Goal: Communication & Community: Answer question/provide support

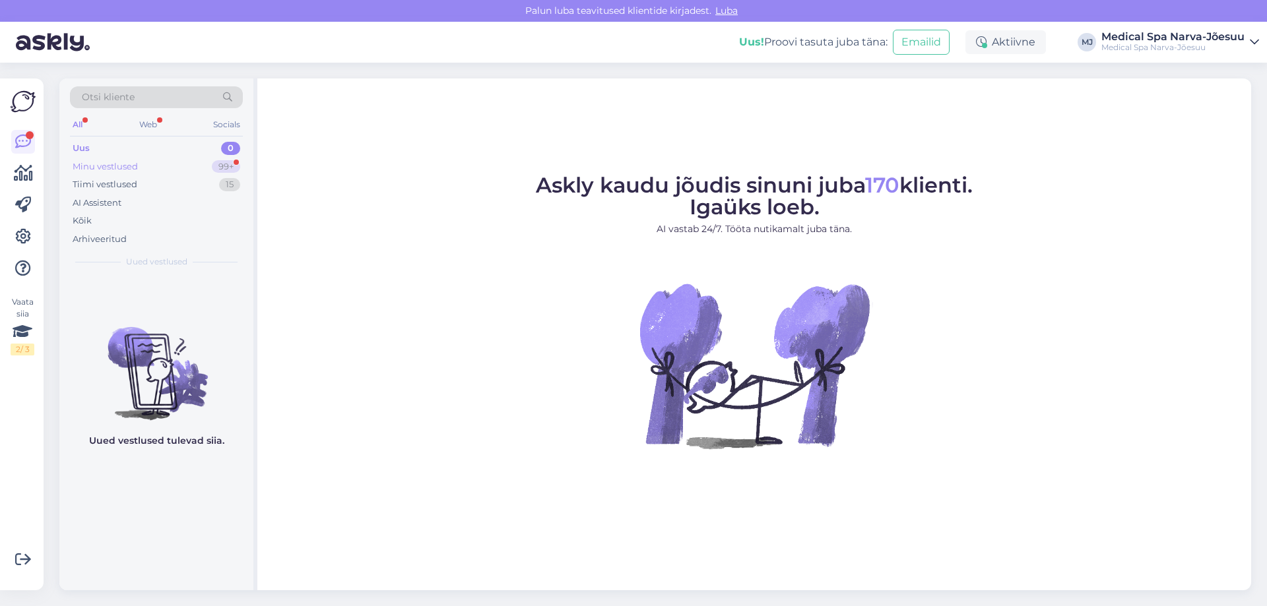
click at [168, 160] on div "Minu vestlused 99+" at bounding box center [156, 167] width 173 height 18
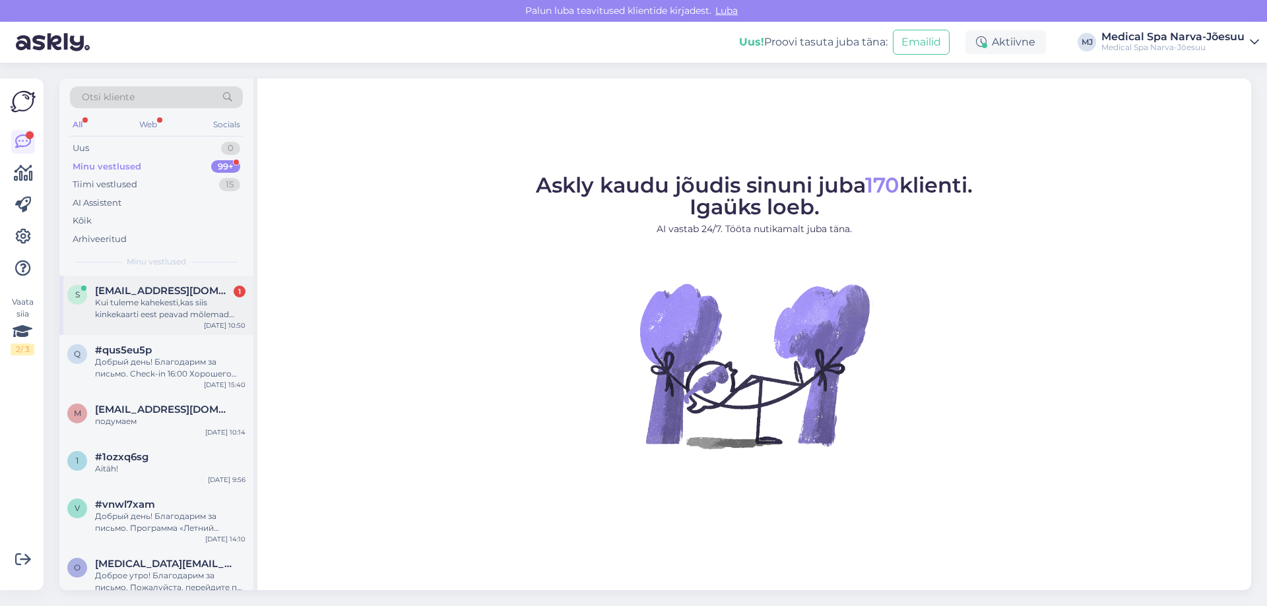
click at [162, 297] on div "Kui tuleme kahekesti,kas siis kinkekaarti eest peavad mõlemad maksma?" at bounding box center [170, 309] width 150 height 24
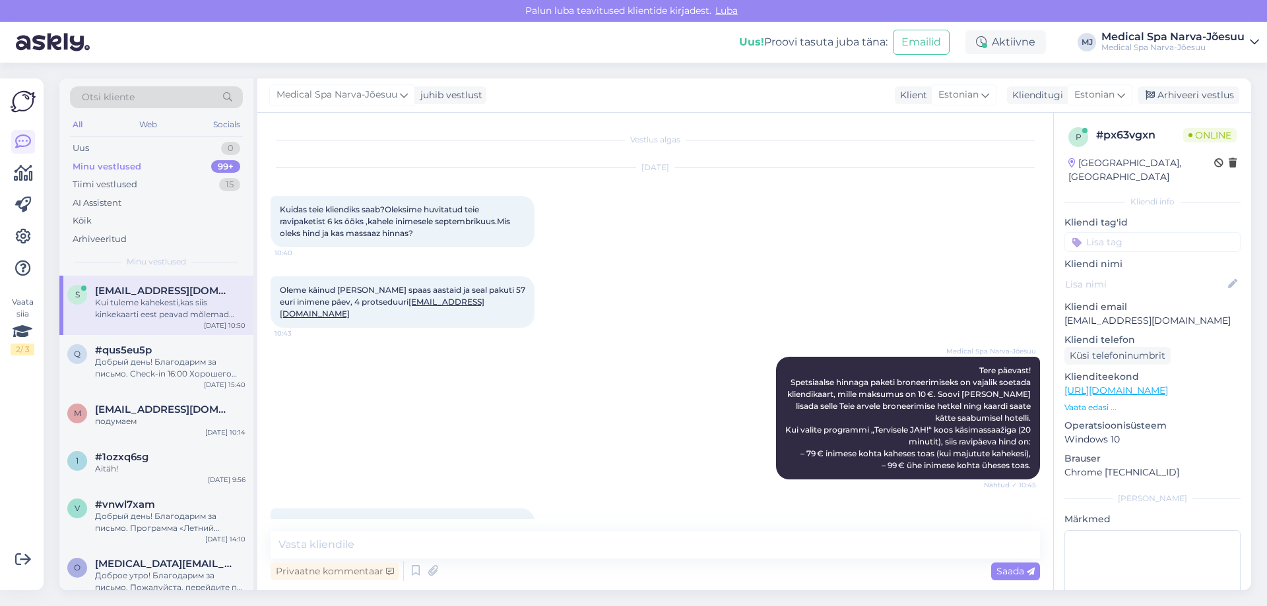
scroll to position [32, 0]
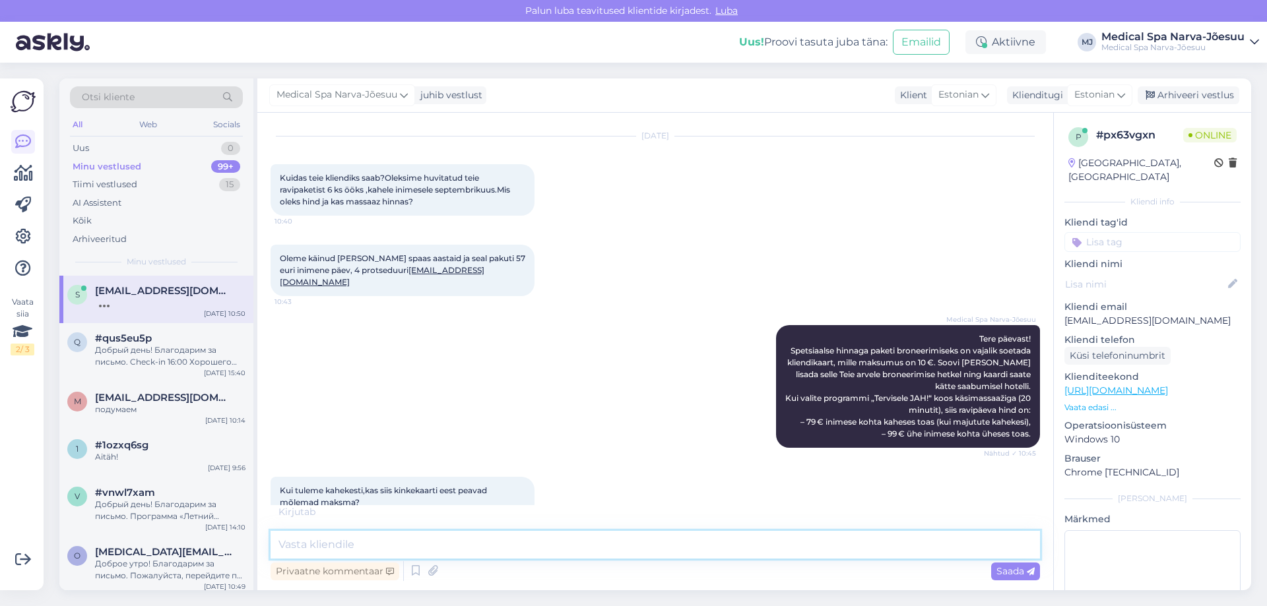
click at [356, 545] on textarea at bounding box center [654, 545] width 769 height 28
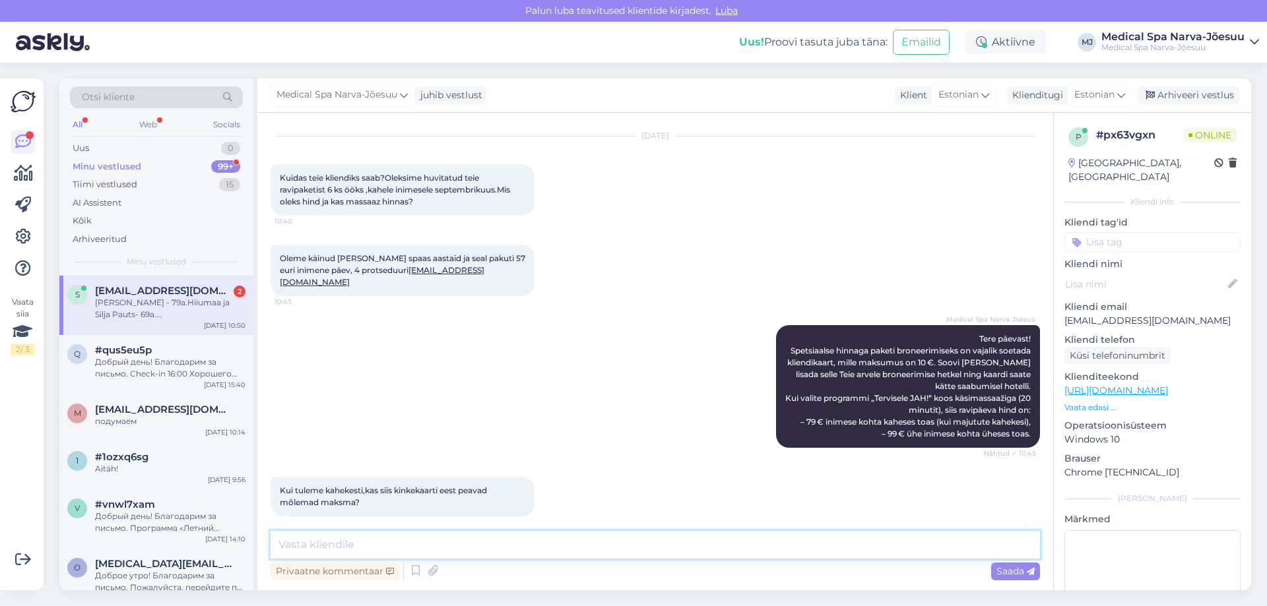
scroll to position [145, 0]
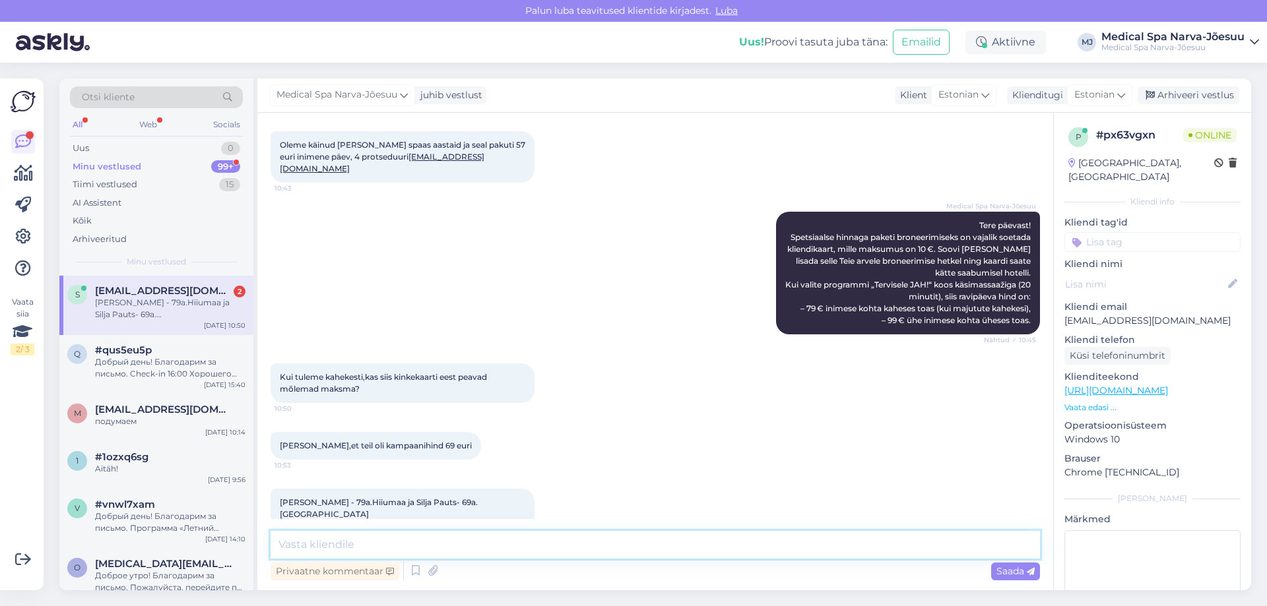
click at [513, 532] on textarea at bounding box center [654, 545] width 769 height 28
drag, startPoint x: 400, startPoint y: 367, endPoint x: 420, endPoint y: 364, distance: 20.1
click at [418, 372] on span "Kui tuleme kahekesti,kas siis kinkekaarti eest peavad mõlemad maksma?" at bounding box center [384, 383] width 209 height 22
click at [420, 372] on span "Kui tuleme kahekesti,kas siis kinkekaarti eest peavad mõlemad maksma?" at bounding box center [384, 383] width 209 height 22
click at [411, 543] on textarea at bounding box center [654, 545] width 769 height 28
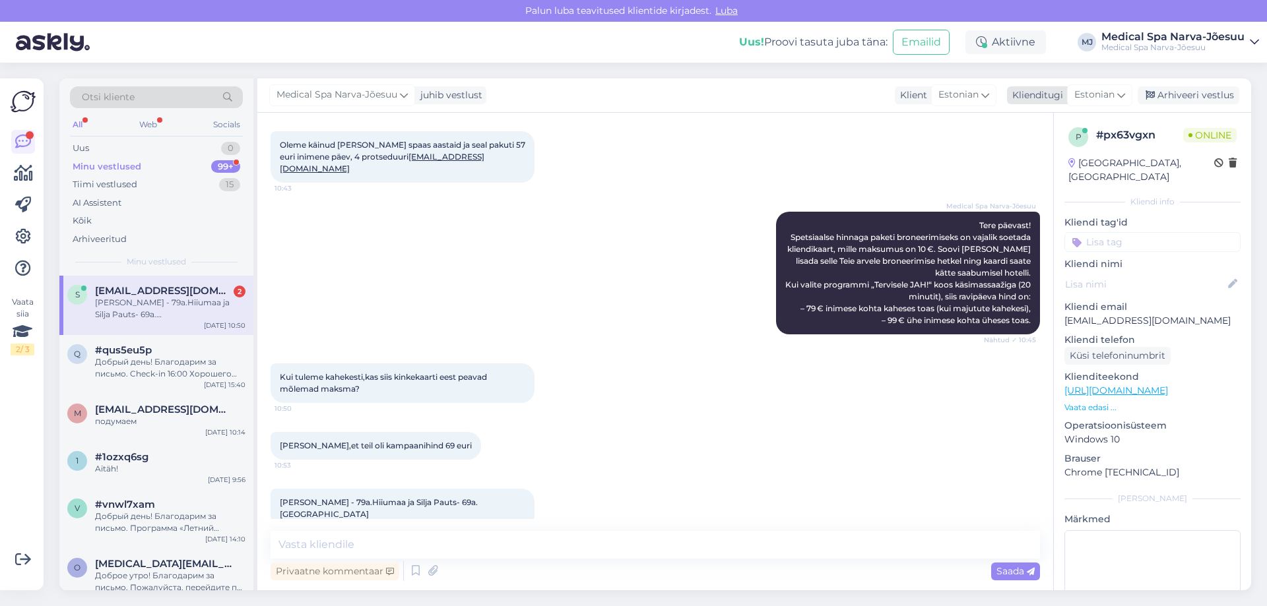
click at [1094, 96] on span "Estonian" at bounding box center [1094, 95] width 40 height 15
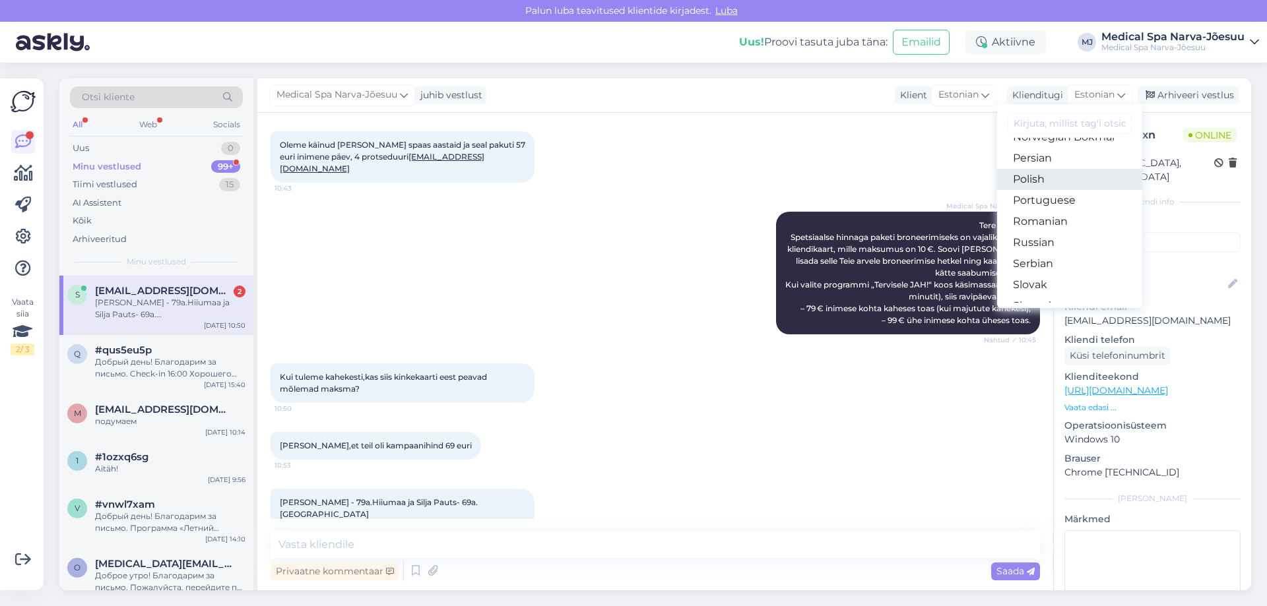
scroll to position [462, 0]
click at [1049, 213] on link "Russian" at bounding box center [1069, 219] width 145 height 21
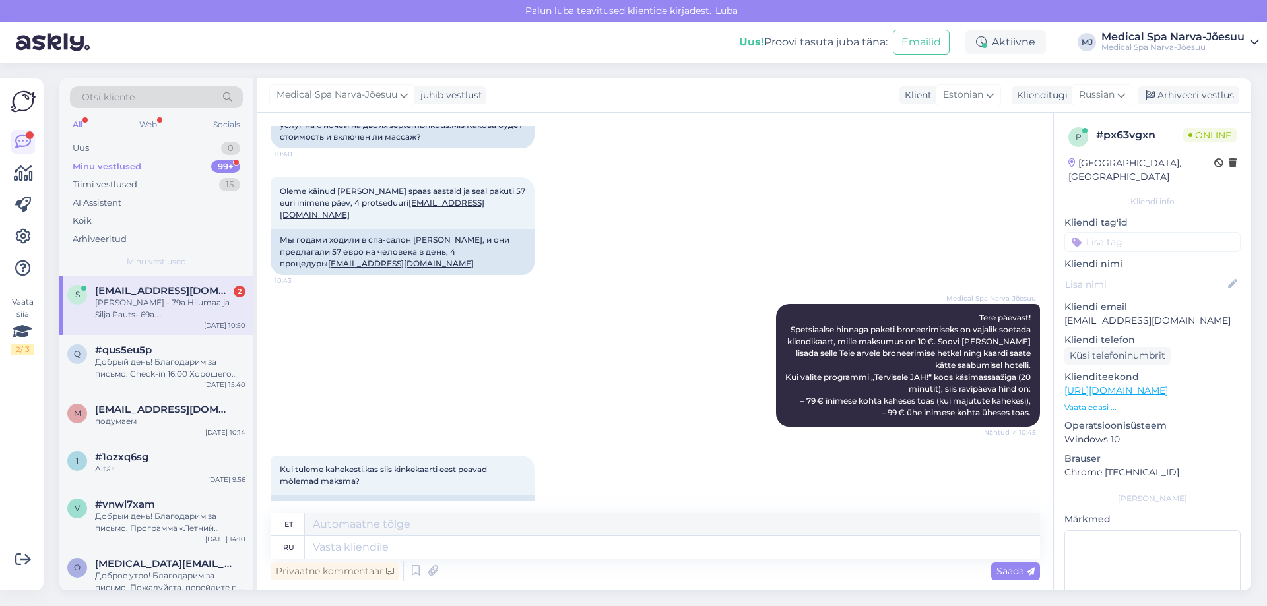
scroll to position [191, 0]
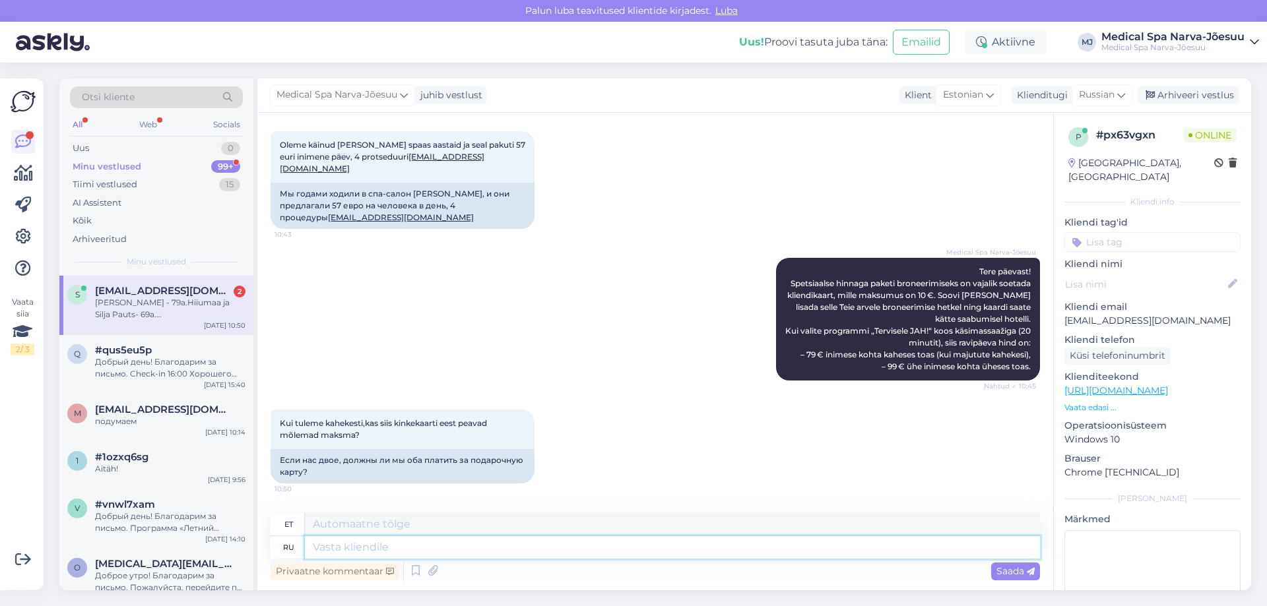
click at [412, 548] on textarea at bounding box center [672, 547] width 735 height 22
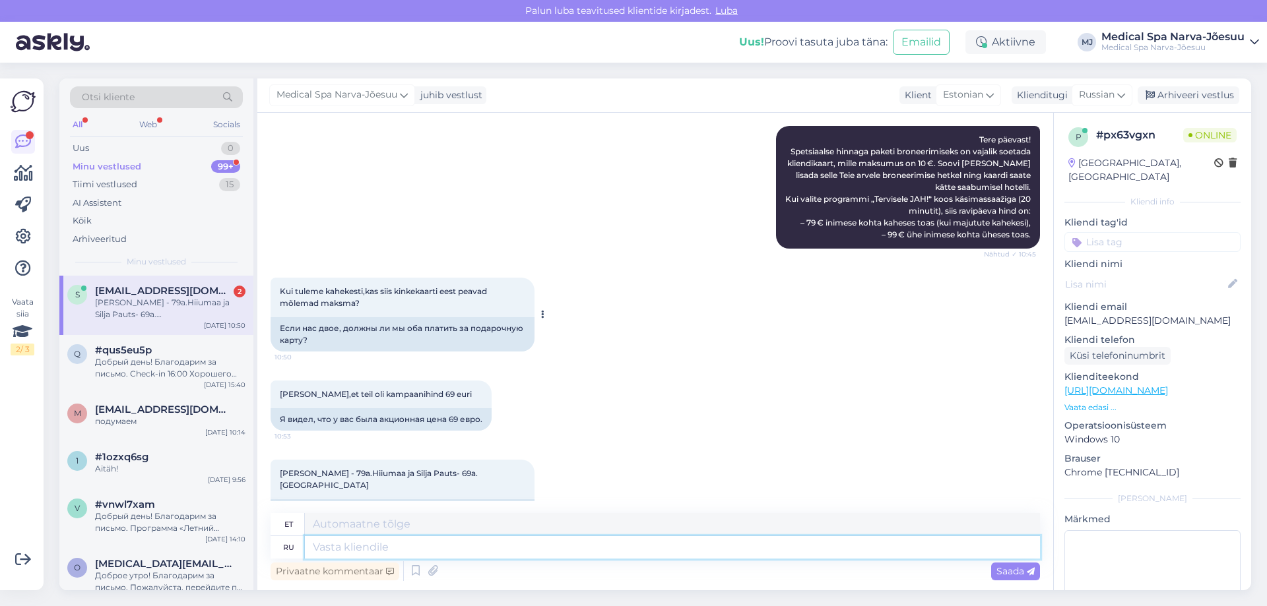
scroll to position [346, 0]
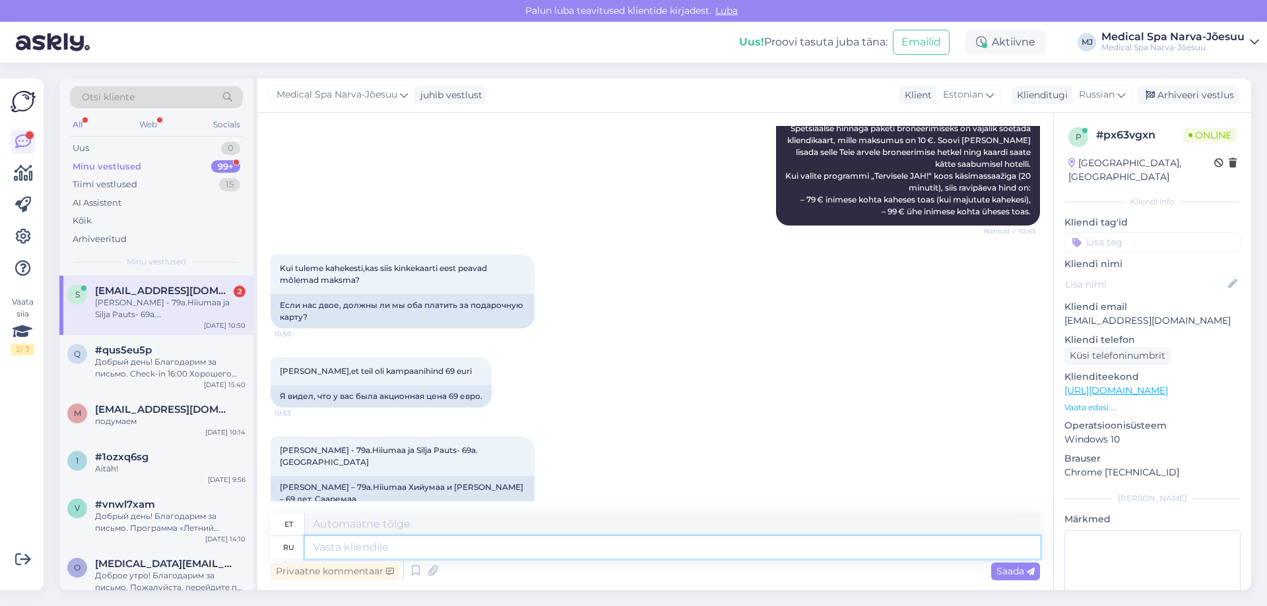
click at [372, 544] on textarea at bounding box center [672, 547] width 735 height 22
type textarea "Если"
type textarea "[PERSON_NAME]"
type textarea "Если Вы п"
type textarea "Kui sina"
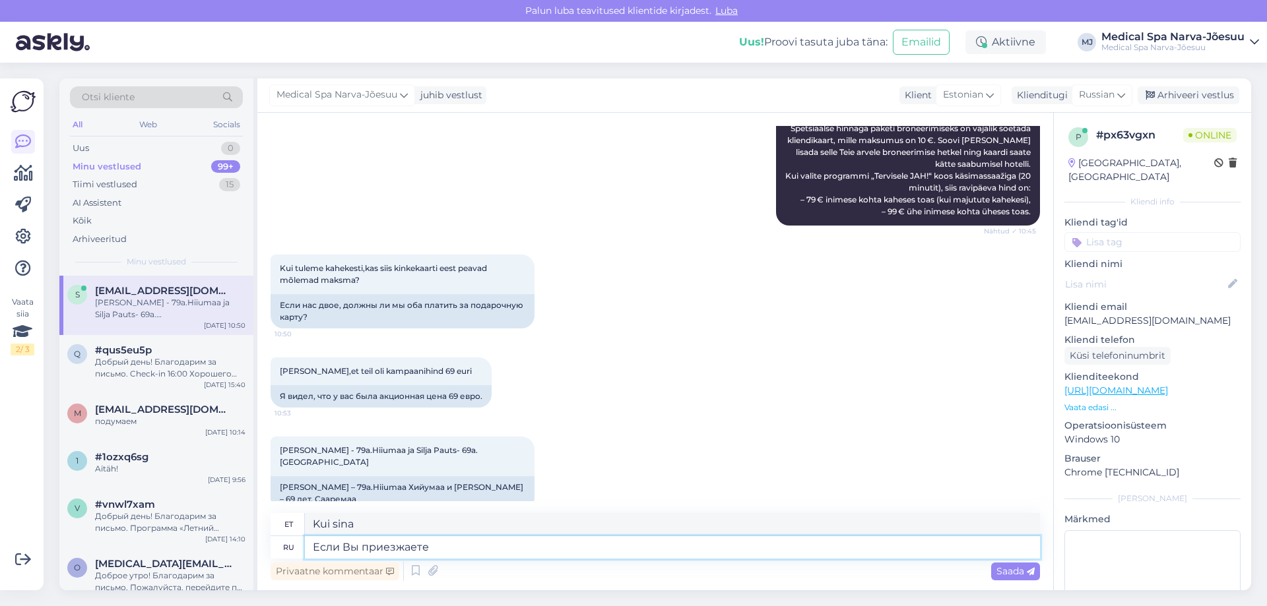
type textarea "Если Вы приезжаете"
type textarea "Kui sa tuled"
type textarea "Если Вы приезжаете вдвоём, т"
type textarea "Kui te kokku tulete,"
type textarea "Если Вы приезжаете вдвоём, то"
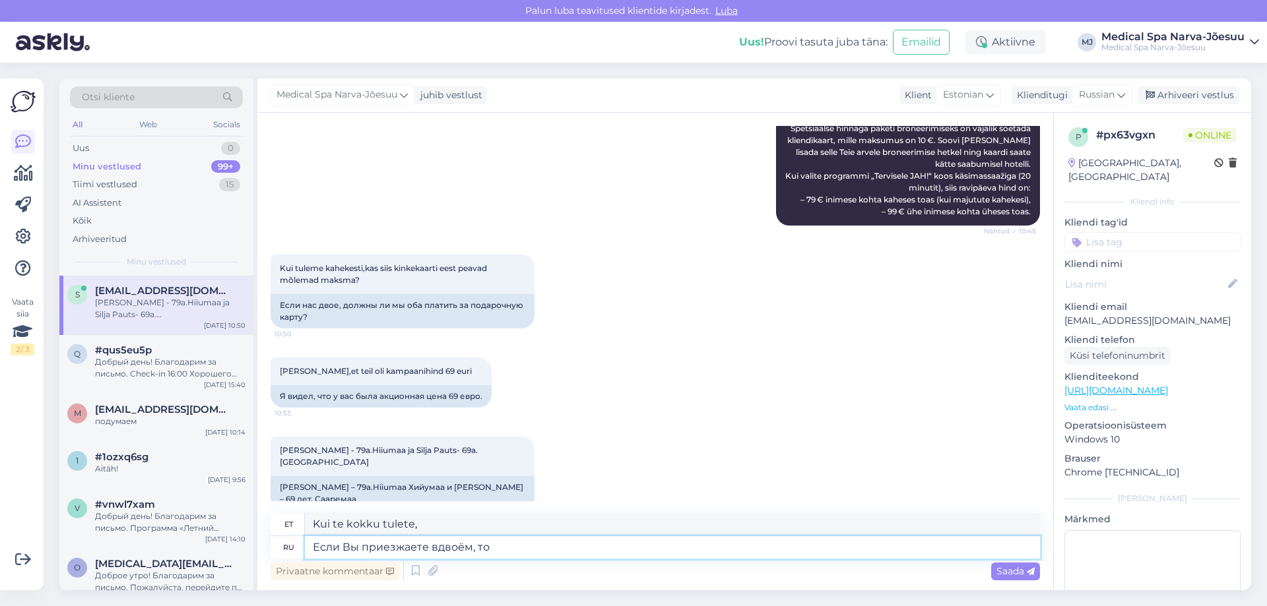
type textarea "Kui te kokku tulete, siis"
type textarea "Если Вы приезжаете вдвоём, то карта"
type textarea "Kui te koos tulete, siis kaart"
type textarea "Если Вы приезжаете вдвоём, то карта клиента"
type textarea "Kui te koos tulete, siis kliendikaart"
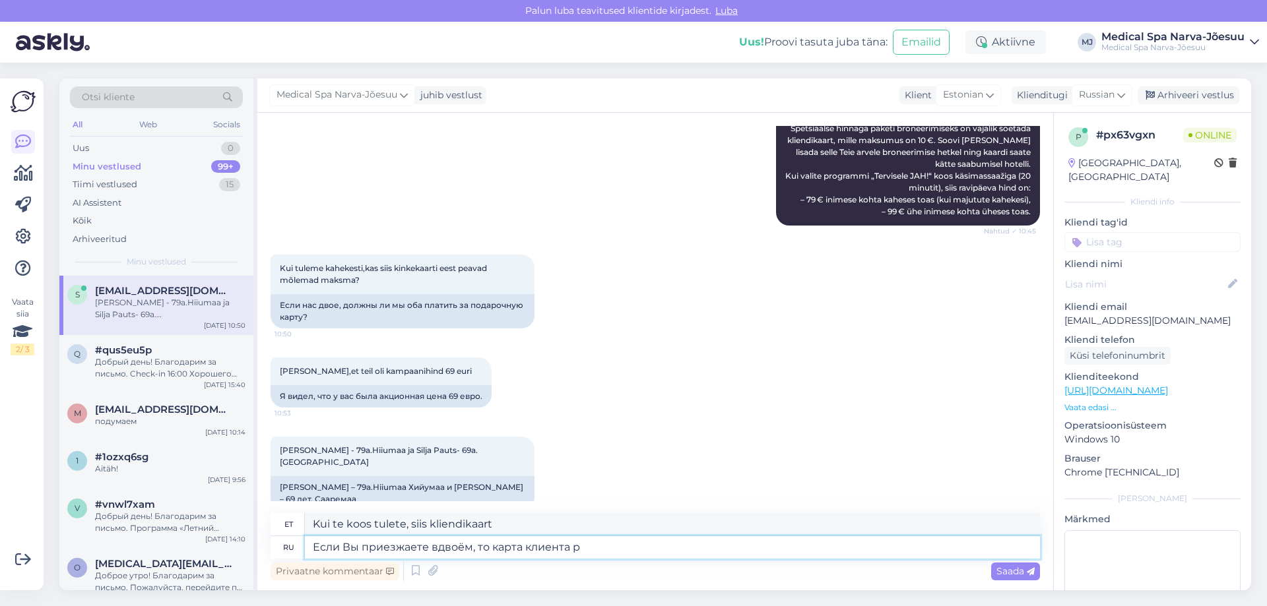
type textarea "Если Вы приезжаете вдвоём, то карта клиента ра"
type textarea "Kui tulete koos, kasutatakse kliendikaarti."
type textarea "Если Вы приезжаете вдвоём, то карта клиента"
type textarea "Kui te koos tulete, siis kliendikaart"
type textarea "Если Вы приезжаете вдвоём, то карта"
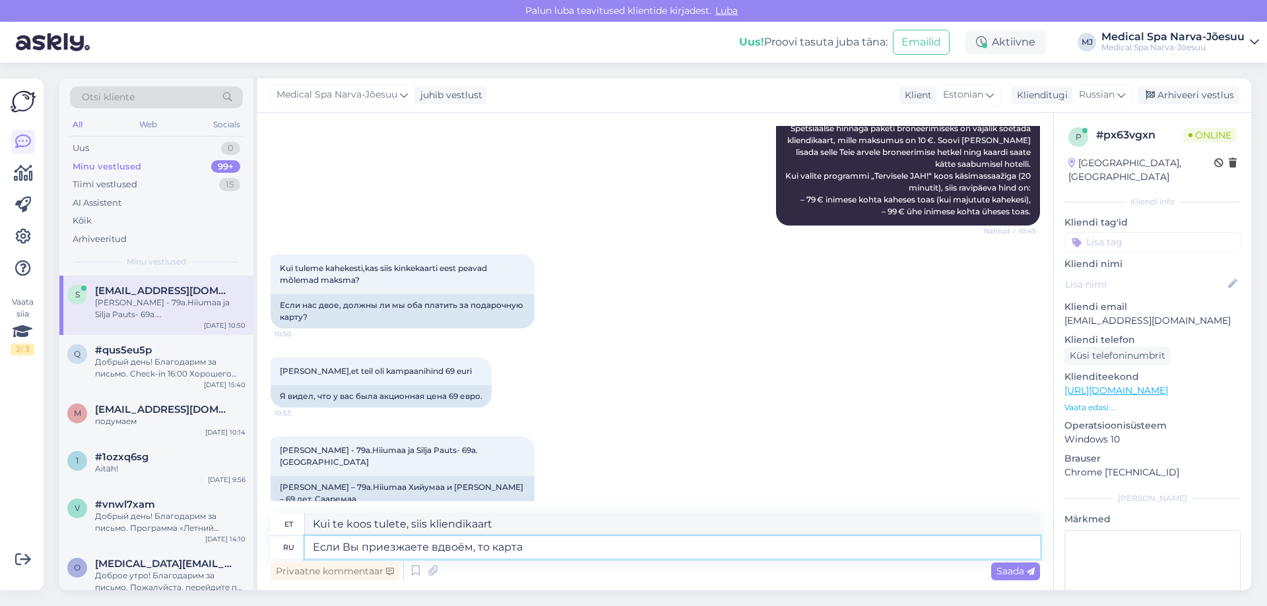
type textarea "Kui te koos tulete, siis kaart"
type textarea "Если Вы приезжаете вдвоём, то"
type textarea "Kui te kokku tulete, siis"
type textarea "Если Вы приезжаете вдвоём, то кампания с"
type textarea "Kui te tulete kokku, siis toimub kampaania koos"
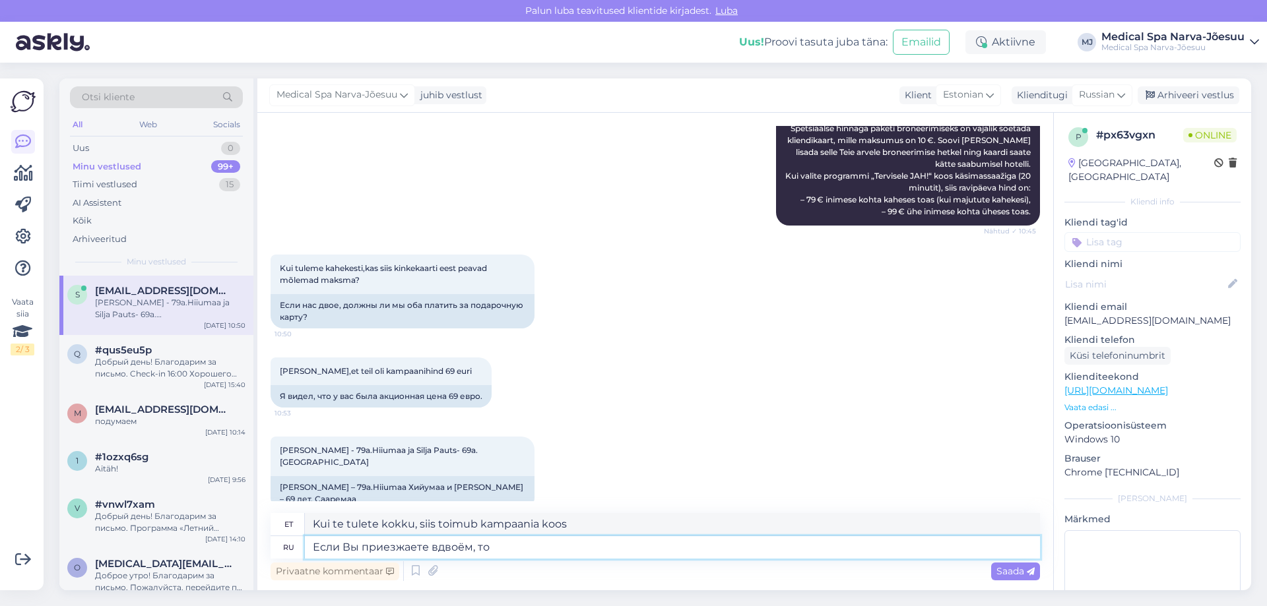
type textarea "Если Вы приезжаете вдвоём, то"
type textarea "Kui te kokku tulete, siis"
type textarea "Если Вы приезжаете вдвоём, то карта кл"
type textarea "Kui te koos tulete, siis kaart"
type textarea "Если Вы приезжаете вдвоём, то карта клиента ра"
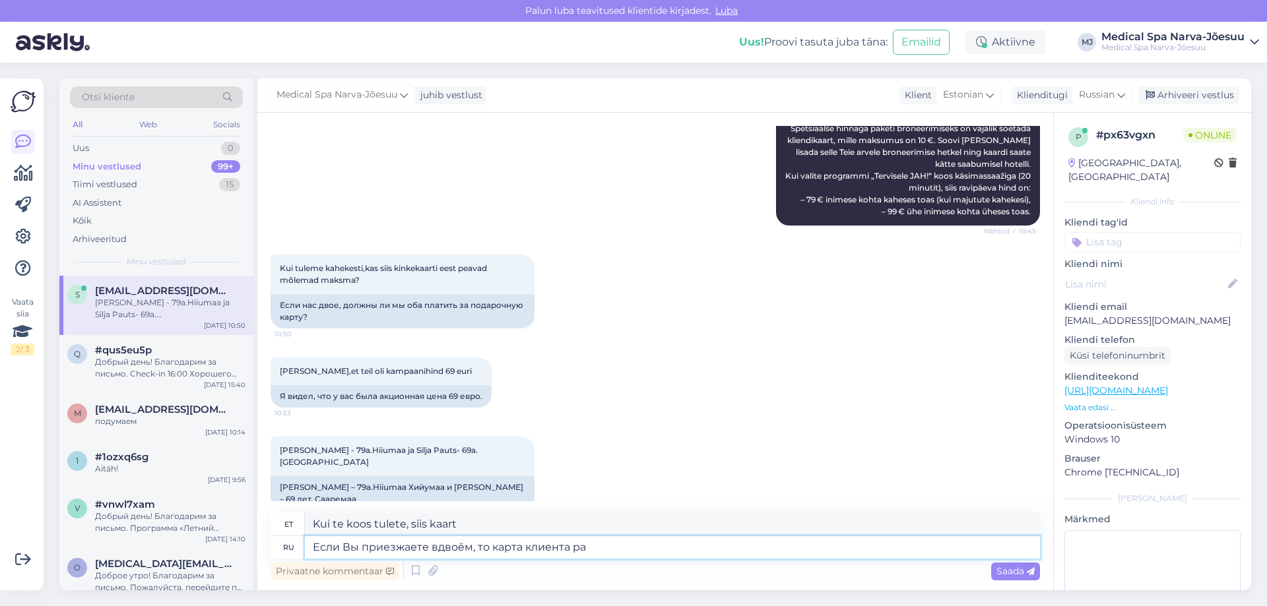
type textarea "Kui te koos tulete, siis kliendikaart"
type textarea "Если Вы приезжаете вдвоём, то ка"
type textarea "Kui te koos tulete, siis kaart"
type textarea "Если Вы приезжаете вдвоём, то"
type textarea "Kui te kokku tulete, siis"
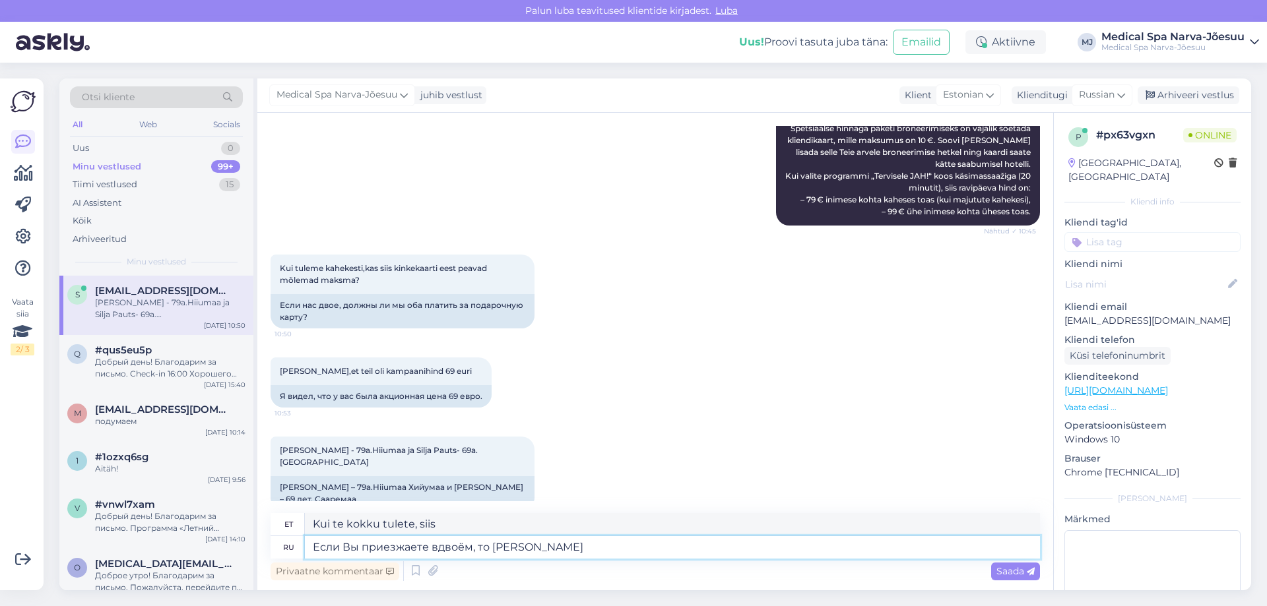
type textarea "Если Вы приезжаете вдвоём, то [PERSON_NAME]"
type textarea "Kui te kokku tulete, siis teie"
type textarea "Если Вы приезжаете вдвоём, то Вам хв"
type textarea "Kui te kokku tulete, siis te"
type textarea "Если Вы приезжаете вдвоём, то Вам хватит"
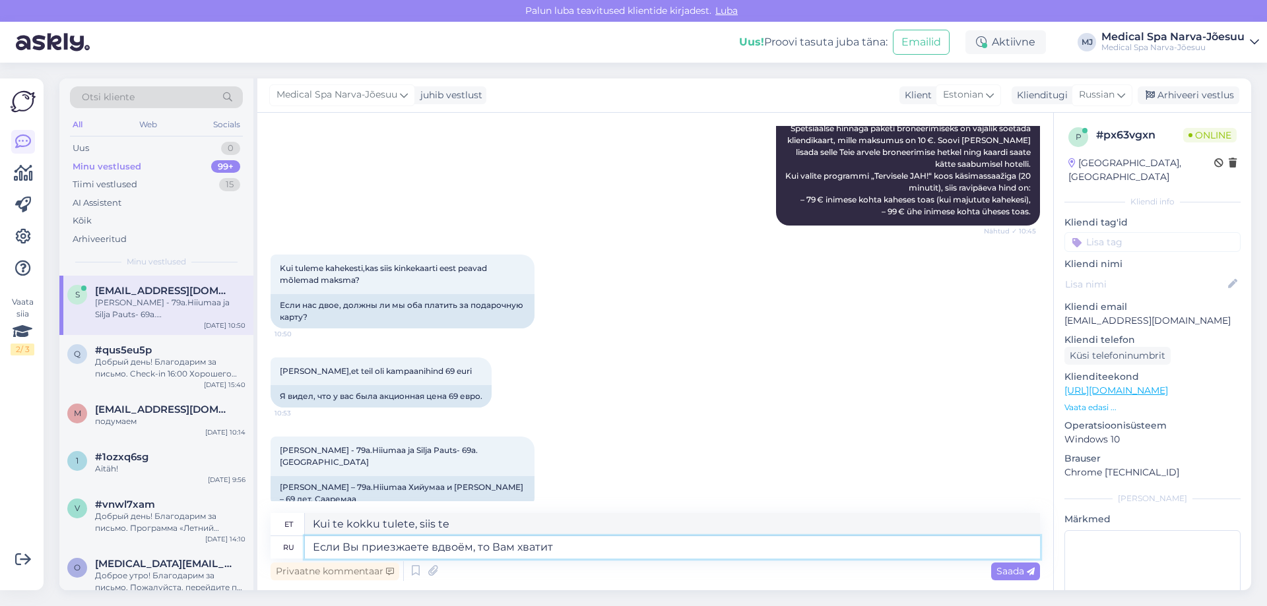
type textarea "Kui te kokku tulete, siis sellest teile piisab."
type textarea "Если Вы приезжаете вдвоём, то Вам хватит однйо к"
type textarea "Kui te koos tulete, siis piisab teile ühest."
type textarea "Если Вы приезжаете вдвоём, то Вам хватит одной карты кл"
type textarea "Kui te koos tulete, piisab teile ühest kaardist."
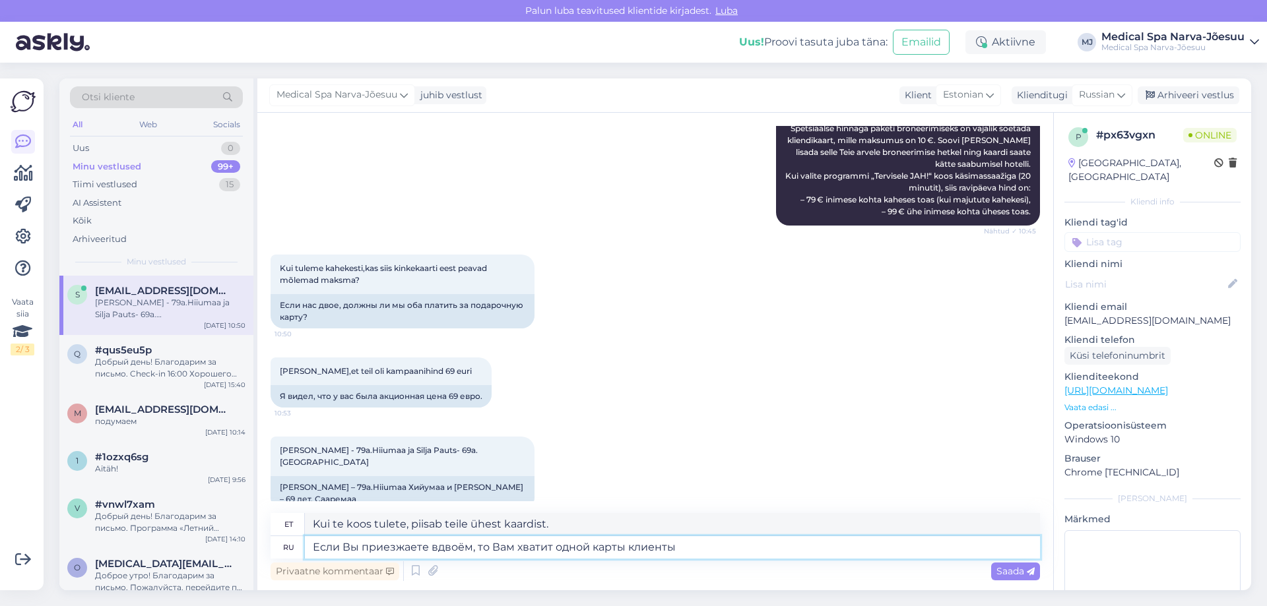
type textarea "Если Вы приезжаете вдвоём, то Вам хватит одной карты клиенты д"
type textarea "Kui tulete koos, piisab teile ühest kliendikaardist."
type textarea "Если Вы приезжаете вдвоём, то Вам хватит одной карты клиенты для получения"
type textarea "Kui tulete koos, siis piisab teile ühest kliendikaardist, et saada"
type textarea "Если Вы приезжаете вдвоём, то Вам хватит одной карты клиенты для получения паке…"
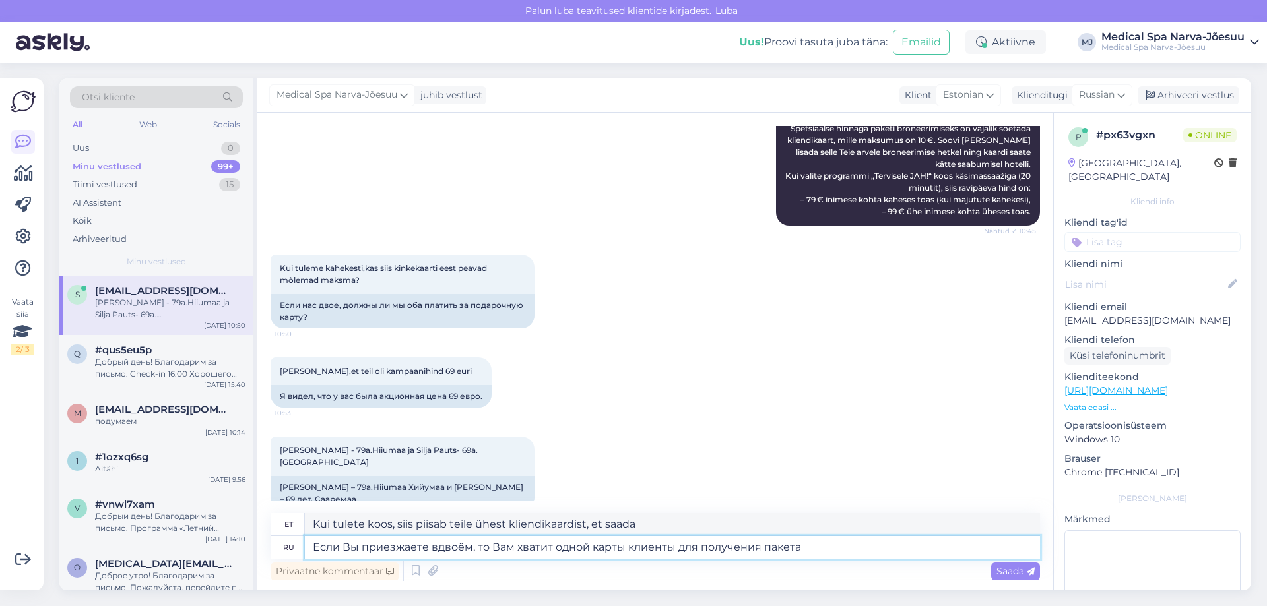
type textarea "Kui tulete koos, siis piisab paki kättesaamiseks ühest kliendikaardist."
type textarea "Если Вы приезжаете вдвоём, то Вам хватит одной карты клиенты для получения паке…"
type textarea "Kui tulete koos, siis piisab paki saamiseks ühest kliendikaardist."
type textarea "Если Вы приезжаете вдвоём, то Вам хватит одной карты клиенты для получения паке…"
type textarea "Kui tulete koos, siis piisab ühest kliendikaardist, et saada pakk sama hinnaga."
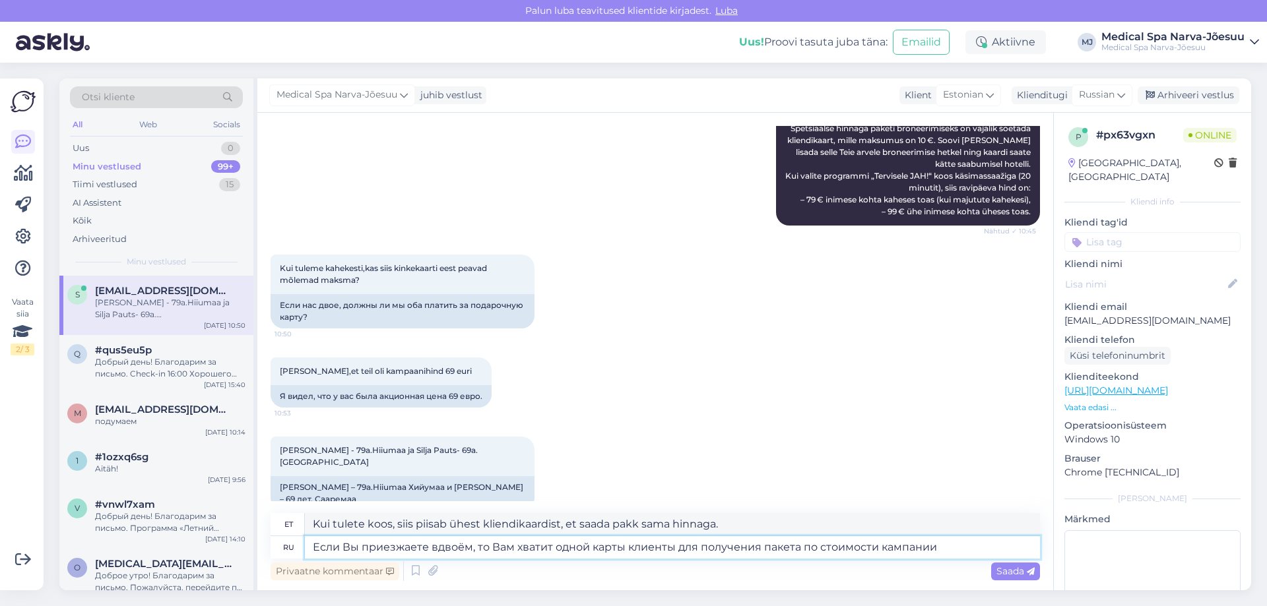
type textarea "Если Вы приезжаете вдвоём, то Вам хватит одной карты клиенты для получения паке…"
type textarea "Kui tulete koos, siis piisab ühest kliendikaardist, et saada kampaania hinnaga …"
drag, startPoint x: 943, startPoint y: 548, endPoint x: 231, endPoint y: 552, distance: 712.5
click at [231, 552] on div "Otsi kliente All Web Socials Uus 0 Minu vestlused 99+ Tiimi vestlused 15 AI Ass…" at bounding box center [654, 335] width 1191 height 512
paste textarea "ы приезжаете вдвоём, то для получения пакета по акционной цене вам будет достат…"
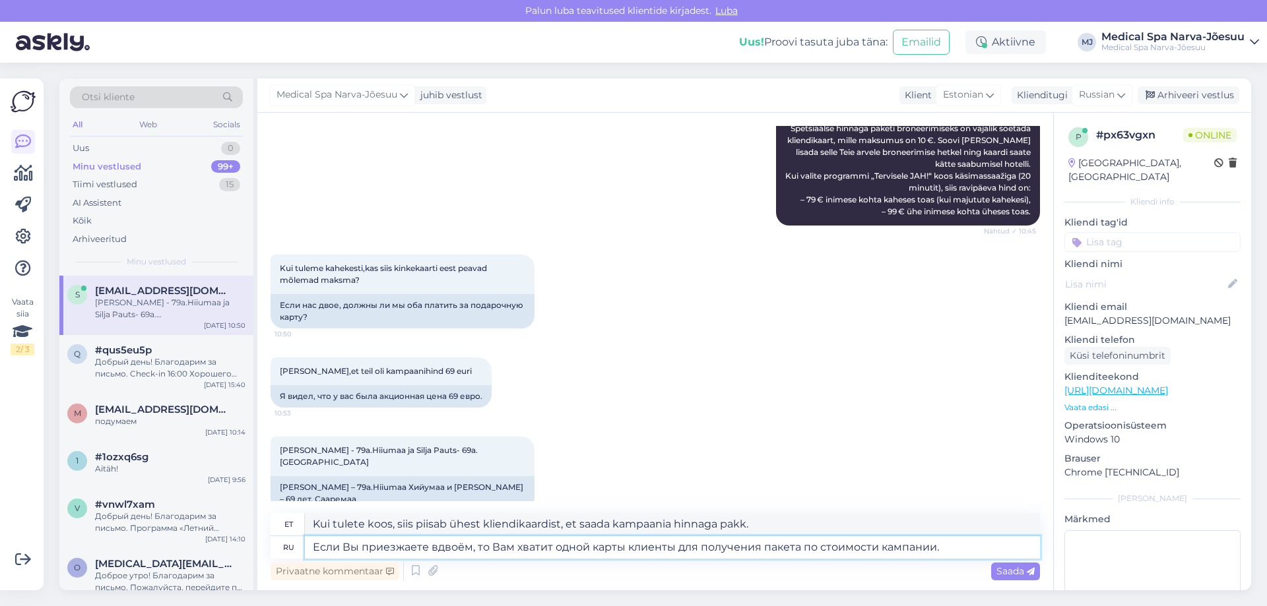
type textarea "Если вы приезжаете вдвоём, то для получения пакета по акционной цене вам будет …"
type textarea "Kui tulete paarina, siis soodushinnaga paketi saamiseks vajate [PERSON_NAME] kl…"
type textarea "Если вы приезжаете вдвоём, то для получения пакета по акционной цене вам будет …"
drag, startPoint x: 404, startPoint y: 524, endPoint x: 369, endPoint y: 528, distance: 34.5
click at [369, 528] on textarea "Kui tulete paarina, siis soodushinnaga paketi saamiseks vajate [PERSON_NAME] kl…" at bounding box center [672, 524] width 735 height 22
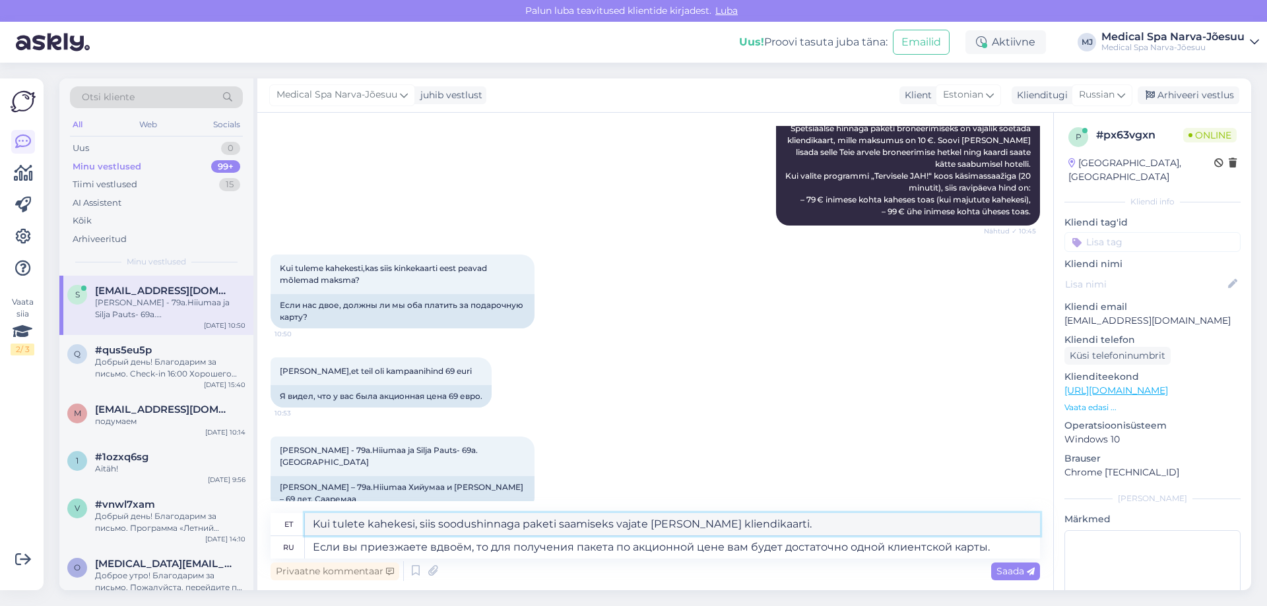
type textarea "Kui tulete kahekesi, siis soodushinnaga paketi saamiseks vajate [PERSON_NAME] k…"
click at [990, 547] on textarea "Если вы приезжаете вдвоём, то для получения пакета по акционной цене вам будет …" at bounding box center [672, 547] width 735 height 22
type textarea "Если вы приезжаете вдвоём, то для получения пакета по акционной цене вам будет …"
type textarea "Kui tulete paarina, siis soodushinnaga paketi saamiseks vajate [PERSON_NAME] kl…"
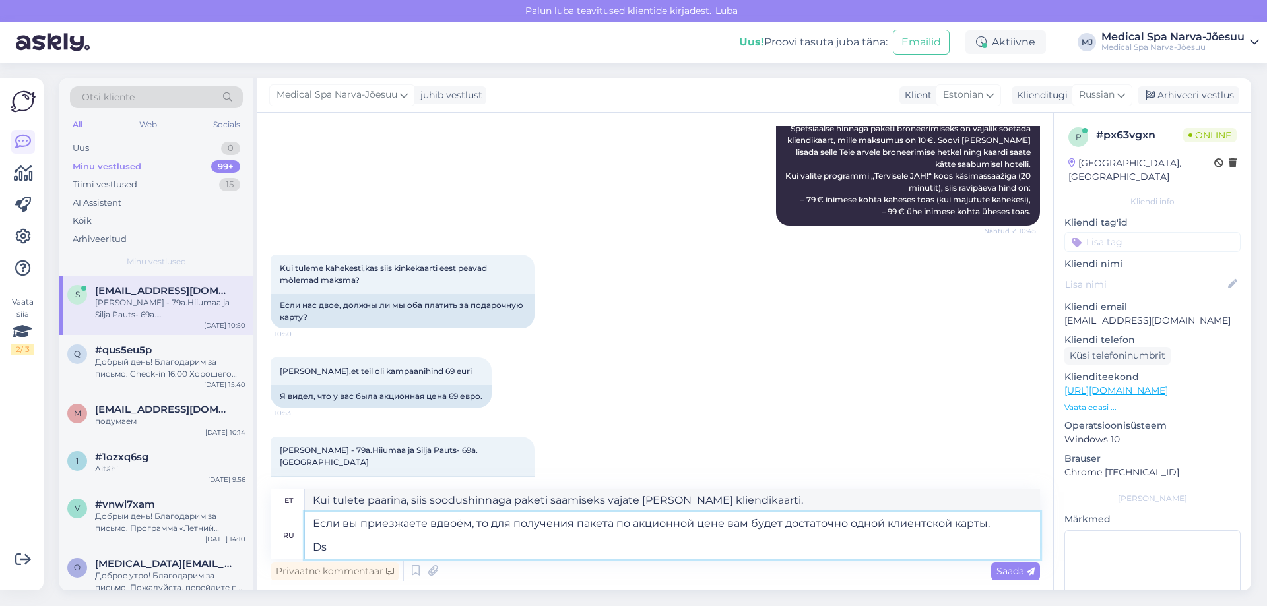
type textarea "Если вы приезжаете вдвоём, то для получения пакета по акционной цене вам будет …"
type textarea "Kui tulete paarina, siis soodushinnaga paketi saamiseks vajate ainult ühte klie…"
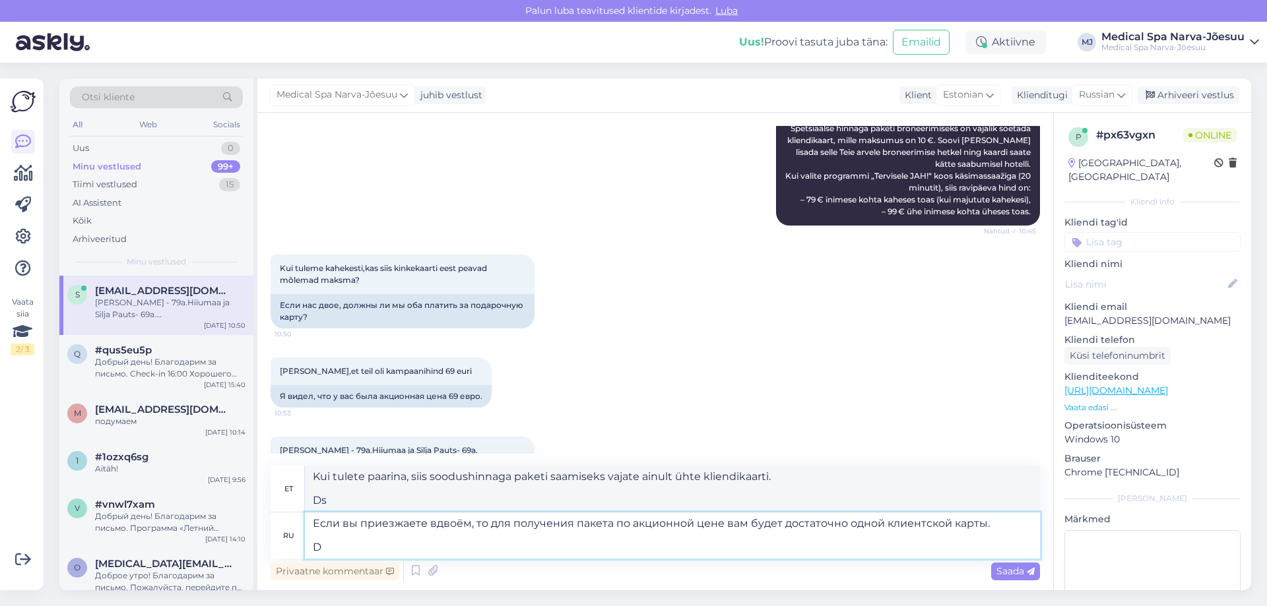
type textarea "Если вы приезжаете вдвоём, то для получения пакета по акционной цене вам будет …"
type textarea "Kui tulete paarina, siis soodushinnaga paketi saamiseks vajate [PERSON_NAME] kl…"
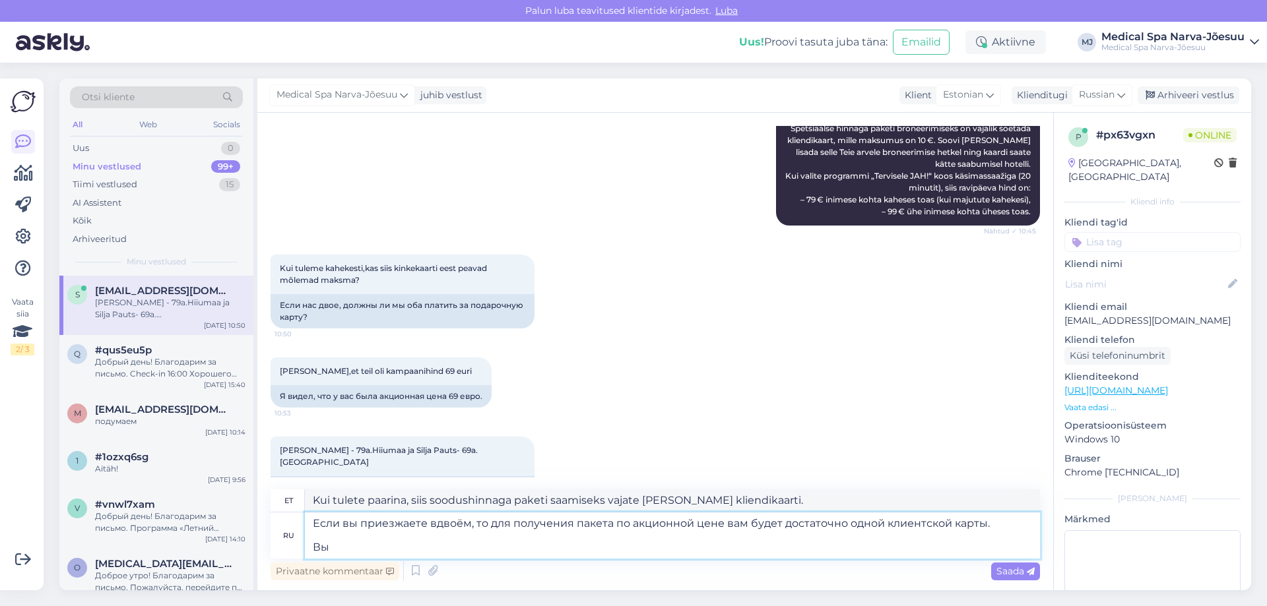
type textarea "Если вы приезжаете вдвоём, то для получения пакета по акционной цене вам будет …"
type textarea "Kui tulete paarina, siis soodushinnaga paketi saamiseks vajate ainult ühte klie…"
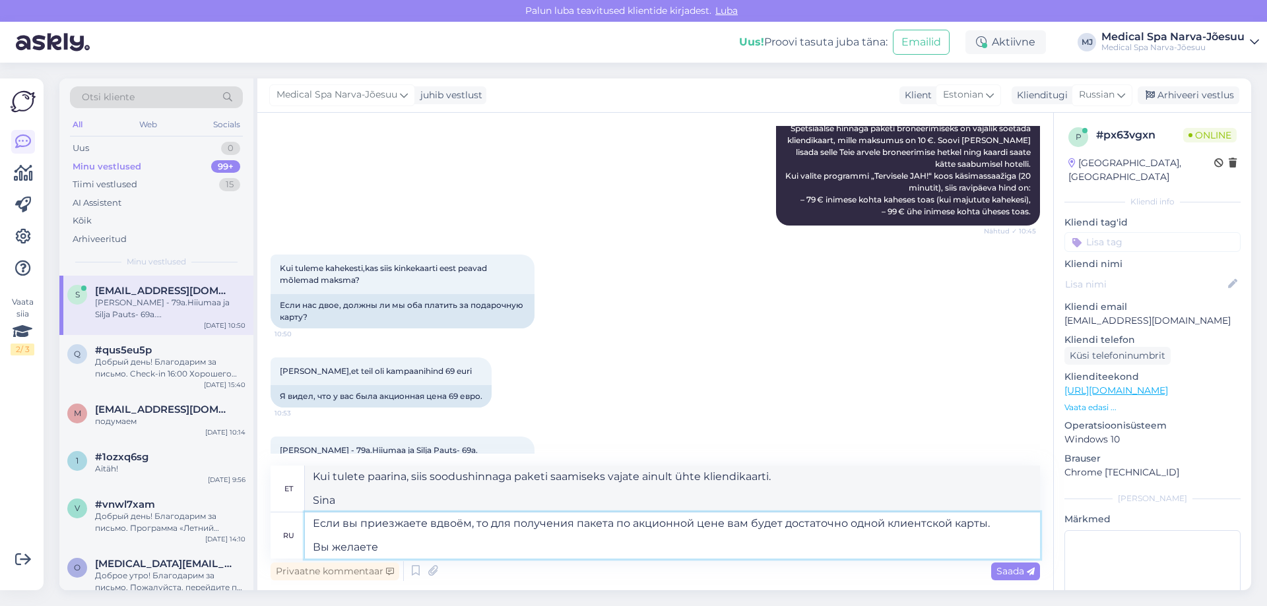
type textarea "Если вы приезжаете вдвоём, то для получения пакета по акционной цене вам будет …"
type textarea "Kui tulete paarina, siis soodushinnaga paketi saamiseks vajate ainult ühte klie…"
type textarea "Если вы приезжаете вдвоём, то для получения пакета по акционной цене вам будет …"
type textarea "Kui tulete paarina, vajate soodushinnaga paketi saamiseks ainult ühte kliendika…"
type textarea "Если вы приезжаете вдвоём, то для получения пакета по акционной цене вам будет …"
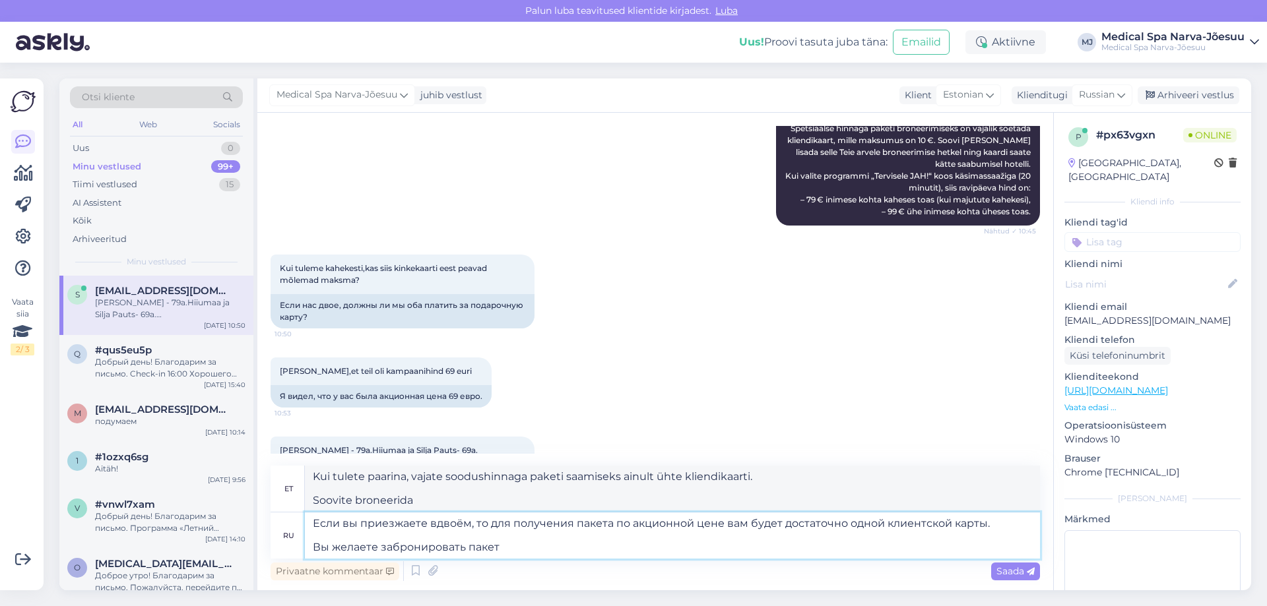
type textarea "Kui tulete paarina, siis soodushinnaga paketi saamiseks vajate ainult ühte klie…"
type textarea "Если вы приезжаете вдвоём, то для получения пакета по акционной цене вам будет …"
type textarea "Kui tulete paarina, vajate soodushinnaga paketi saamiseks ainult ühte kliendika…"
type textarea "Если вы приезжаете вдвоём, то для получения пакета по акционной цене вам будет …"
type textarea "Kui tulete paarina, siis soodushinnaga paketi saamiseks vajate ainult ühte klie…"
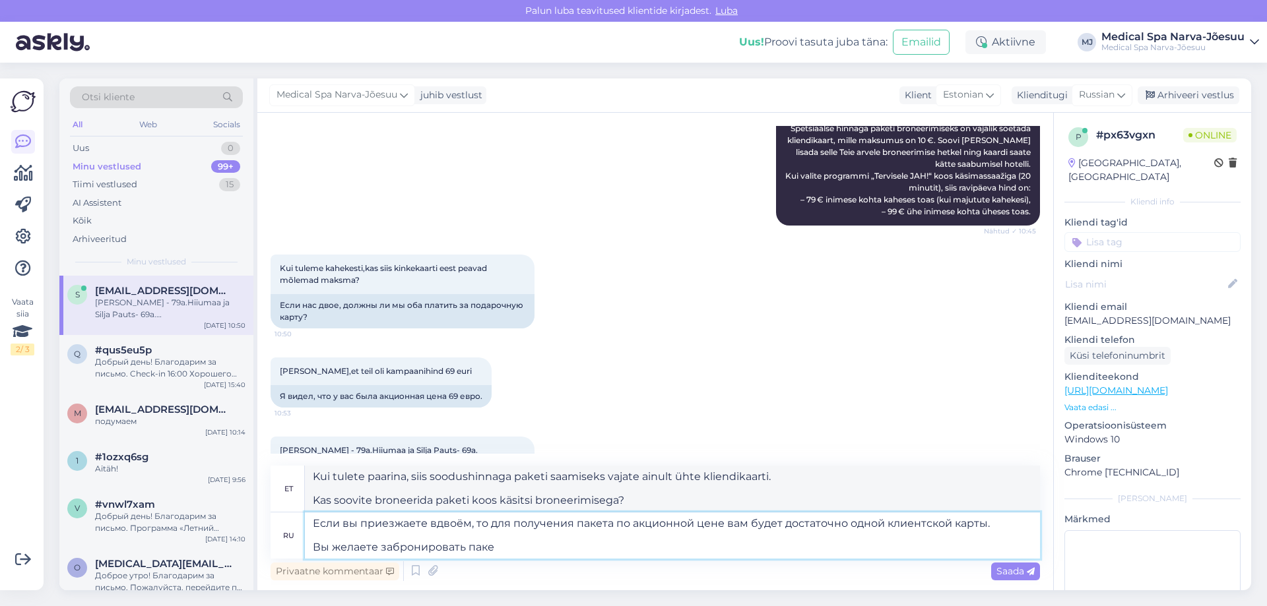
type textarea "Если вы приезжаете вдвоём, то для получения пакета по акционной цене вам будет …"
type textarea "Kui tulete paarina, vajate soodushinnaga paketi saamiseks ainult ühte kliendika…"
type textarea "Если вы приезжаете вдвоём, то для получения пакета по акционной цене вам будет …"
type textarea "Kui tulete paarina, siis soodushinnaga paketi saamiseks vajate ainult ühte klie…"
type textarea "Если вы приезжаете вдвоём, то для получения пакета по акционной цене вам будет …"
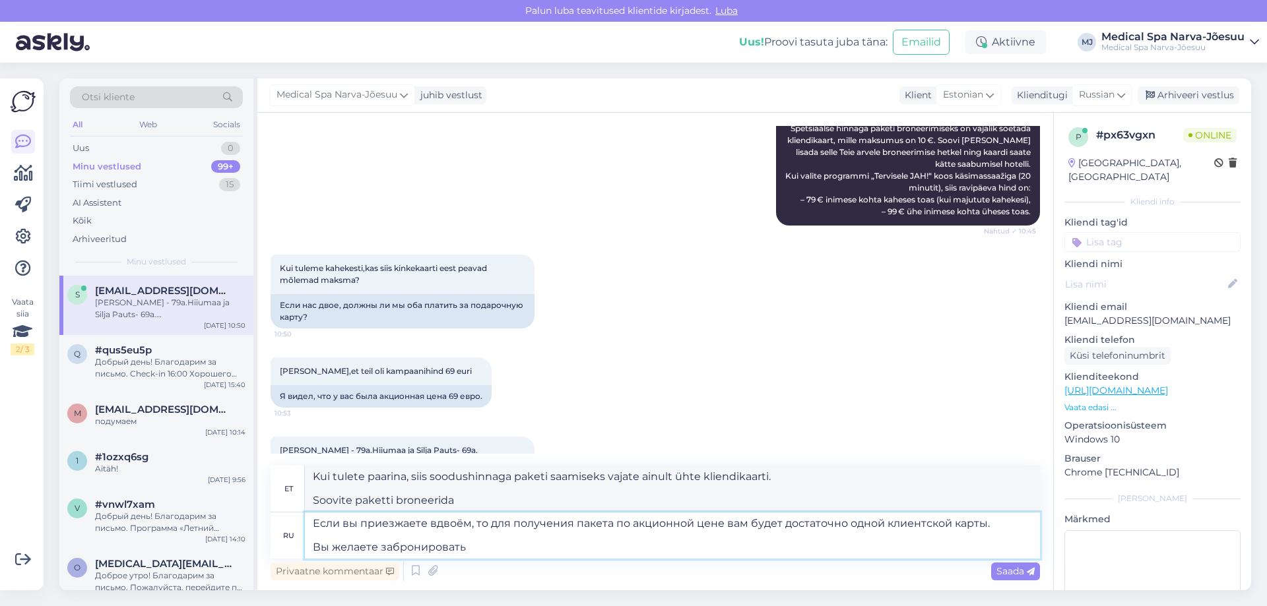
type textarea "Kui tulete paarina, vajate soodushinnaga paketi saamiseks ainult ühte kliendika…"
type textarea "Если вы приезжаете вдвоём, то для получения пакета по акционной цене вам будет …"
type textarea "Kui tulete paarina, siis soodushinnaga paketi saamiseks vajate ainult ühte klie…"
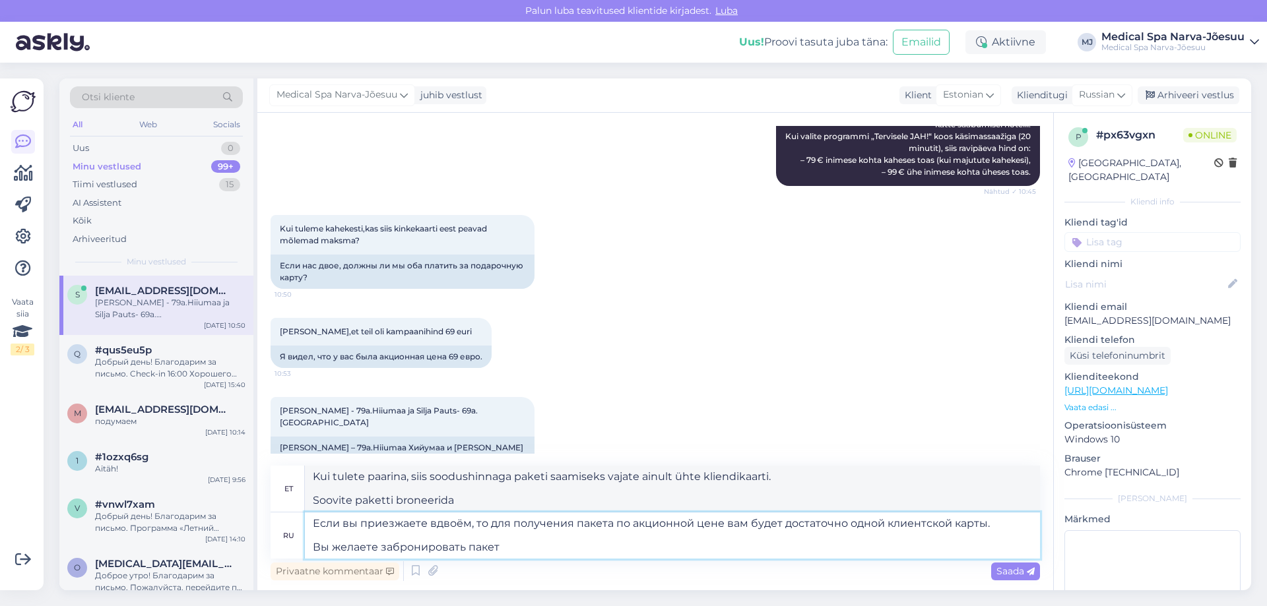
scroll to position [394, 0]
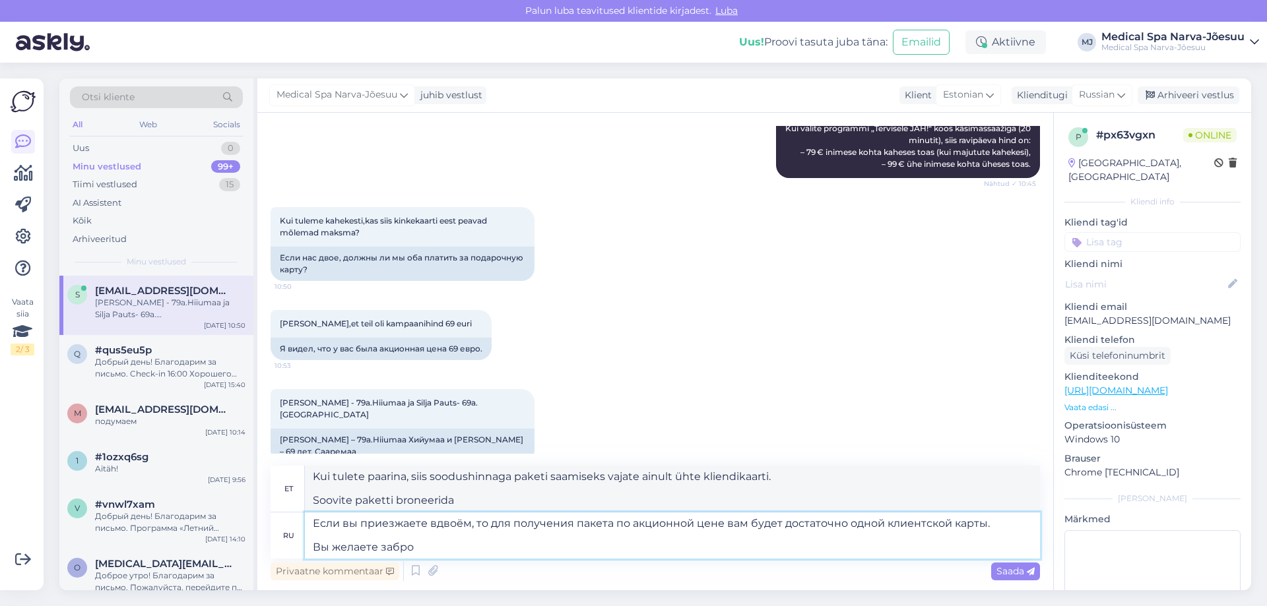
type textarea "Если вы приезжаете вдвоём, то для получения пакета по акционной цене вам будет …"
type textarea "Kui tulete paarina, vajate soodushinnaga paketi saamiseks ainult ühte kliendika…"
type textarea "Если вы приезжаете вдвоём, то для получения пакета по акционной цене вам будет …"
type textarea "Kui tulete paarina, siis soodushinnaga paketi saamiseks vajate ainult ühte klie…"
type textarea "Если вы приезжаете вдвоём, то для получения пакета по акционной цене вам будет …"
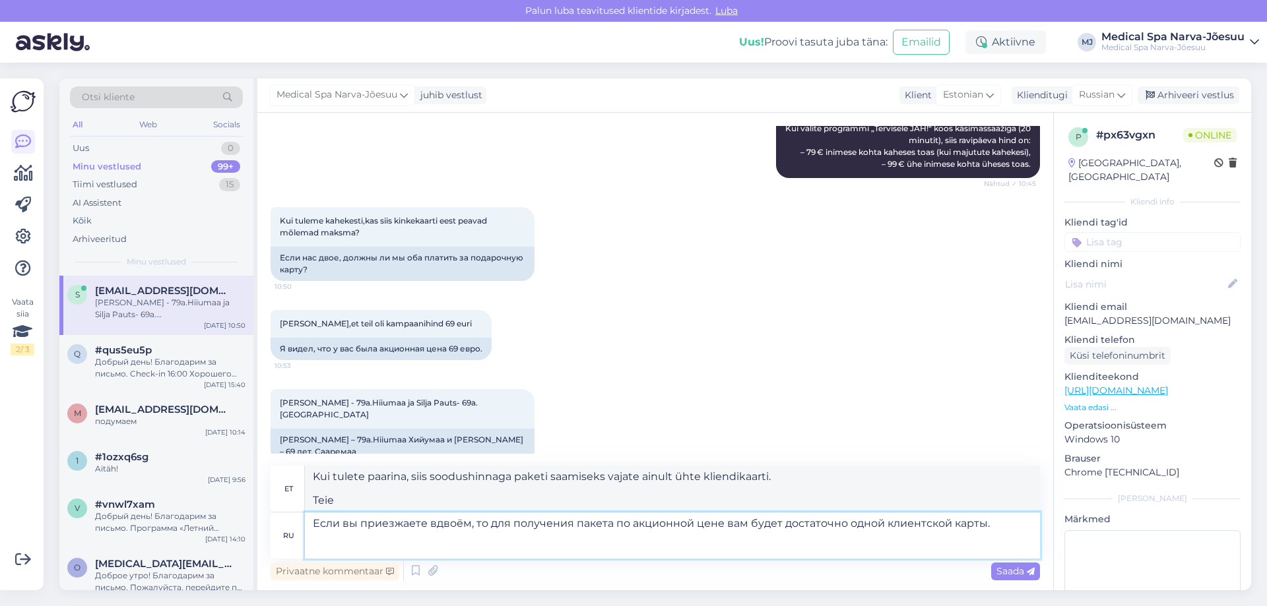
type textarea "Kui tulete paarina, siis soodushinnaga paketi saamiseks vajate [PERSON_NAME] kl…"
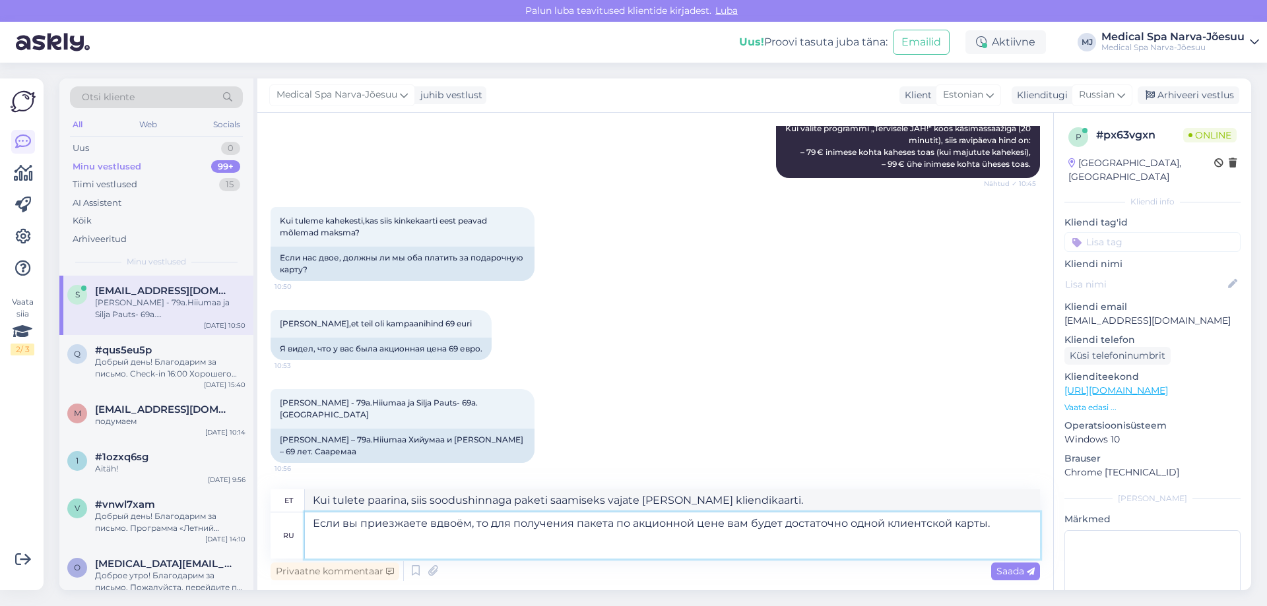
scroll to position [370, 0]
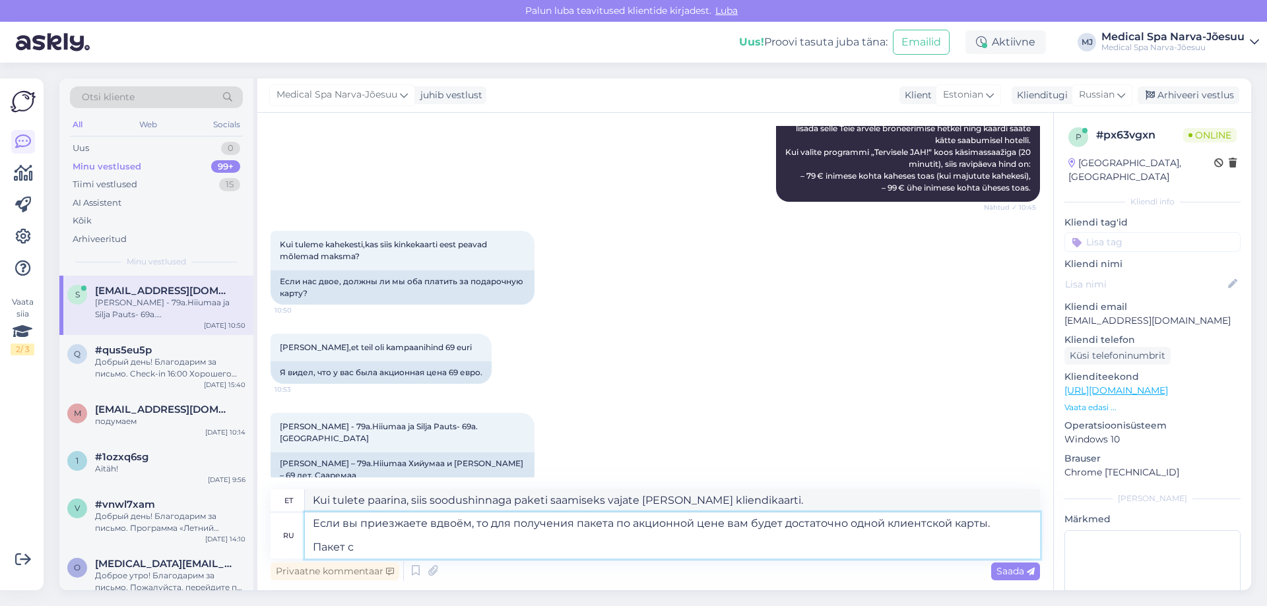
type textarea "Если вы приезжаете вдвоём, то для получения пакета по акционной цене вам будет …"
type textarea "Kui tulete paarina, siis soodushinnaga paketi saamiseks vajate ainult ühte klie…"
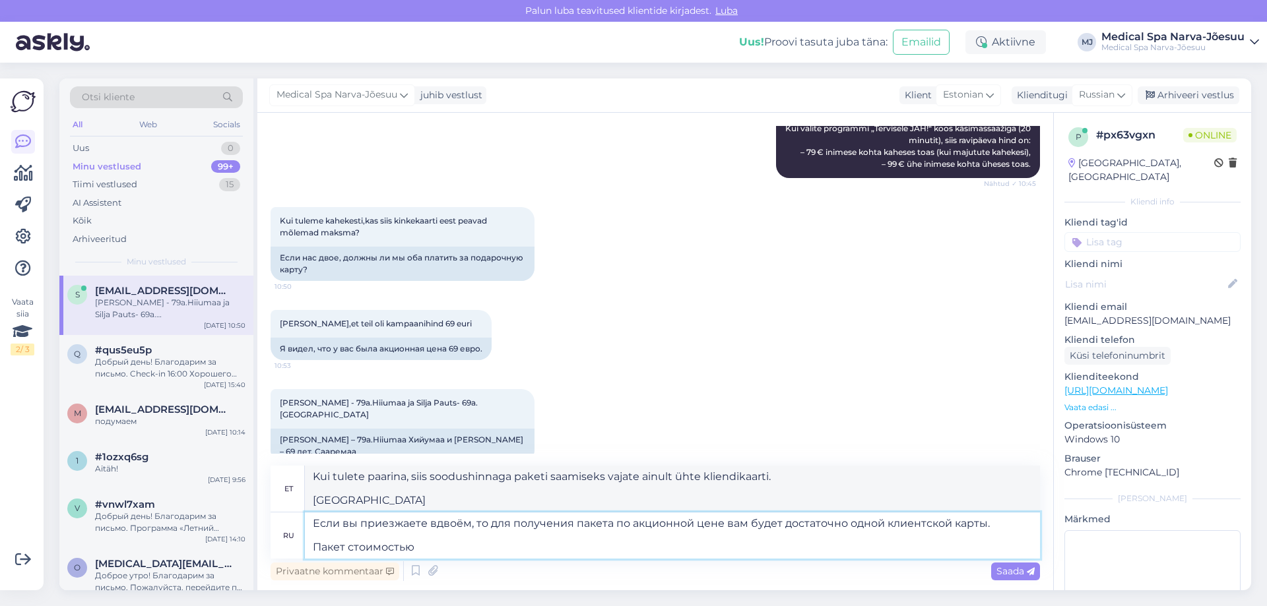
type textarea "Если вы приезжаете вдвоём, то для получения пакета по акционной цене вам будет …"
type textarea "Kui tulete paarina, siis soodushinnaga paketi saamiseks vajate ainult ühte klie…"
type textarea "Если вы приезжаете вдвоём, то для получения пакета по акционной цене вам будет …"
type textarea "Kui tulete paarina, siis soodushinnaga paketi saamiseks vajate ainult ühte klie…"
type textarea "Если вы приезжаете вдвоём, то для получения пакета по акционной цене вам будет …"
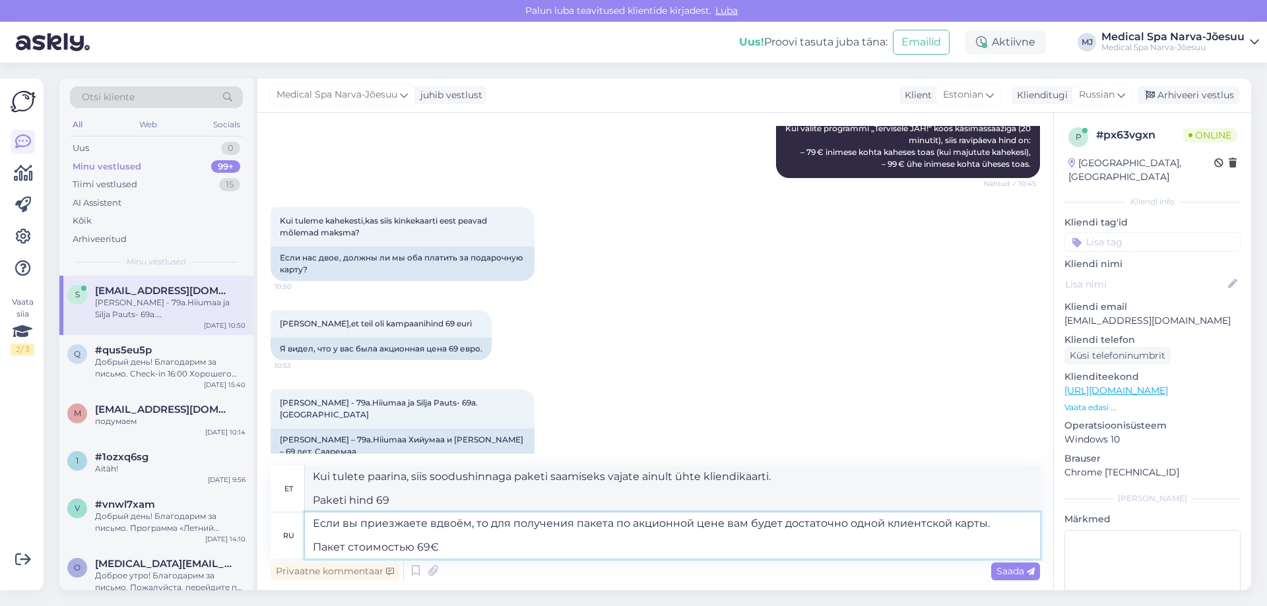
type textarea "Kui tulete paarina, vajate soodushinnaga paketi saamiseks ainult ühte kliendika…"
type textarea "Если вы приезжаете вдвоём, то для получения пакета по акционной цене вам будет …"
type textarea "Kui tulete paarina, vajate soodushinnaga paketi saamiseks ainult ühte kliendika…"
type textarea "Если вы приезжаете вдвоём, то для получения пакета по акционной цене вам будет …"
type textarea "Kui tulete paarina, vajate soodushinnaga paketi saamiseks [PERSON_NAME] kliendi…"
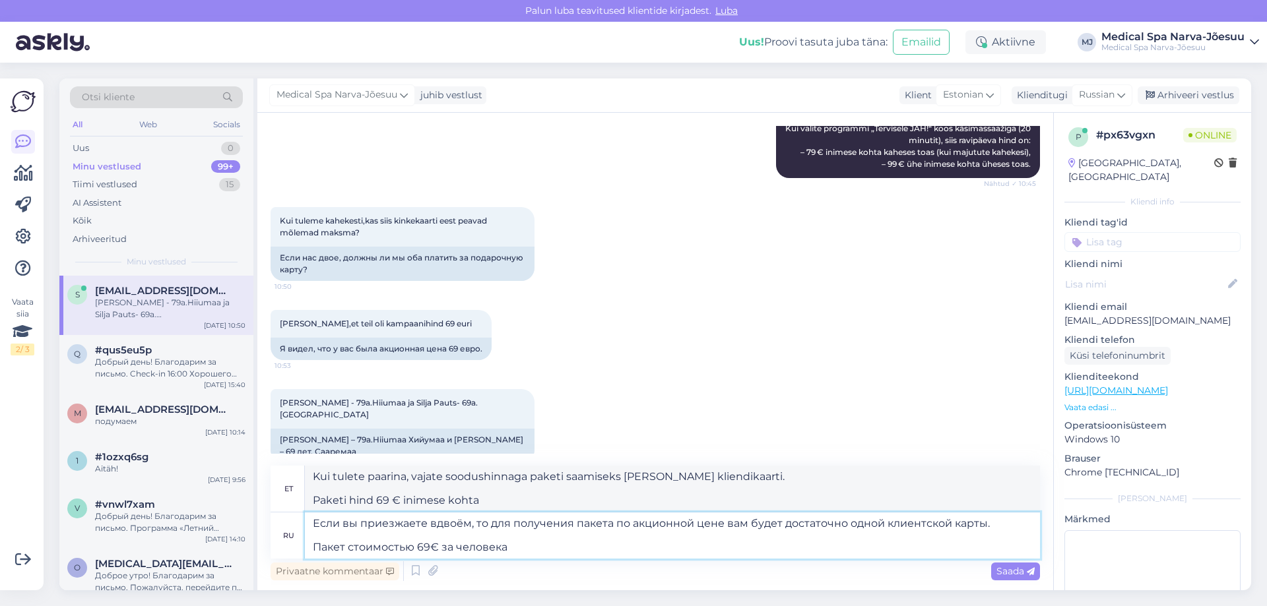
type textarea "Если вы приезжаете вдвоём, то для получения пакета по акционной цене вам будет …"
type textarea "Kui tulete paarina, vajate soodushinnaga paketi saamiseks ainult ühte kliendika…"
type textarea "Если вы приезжаете вдвоём, то для получения пакета по акционной цене вам будет …"
type textarea "Kui tulete paarina, vajate soodushinnaga paketi saamiseks ainult ühte kliendika…"
type textarea "Если вы приезжаете вдвоём, то для получения пакета по акционной цене вам будет …"
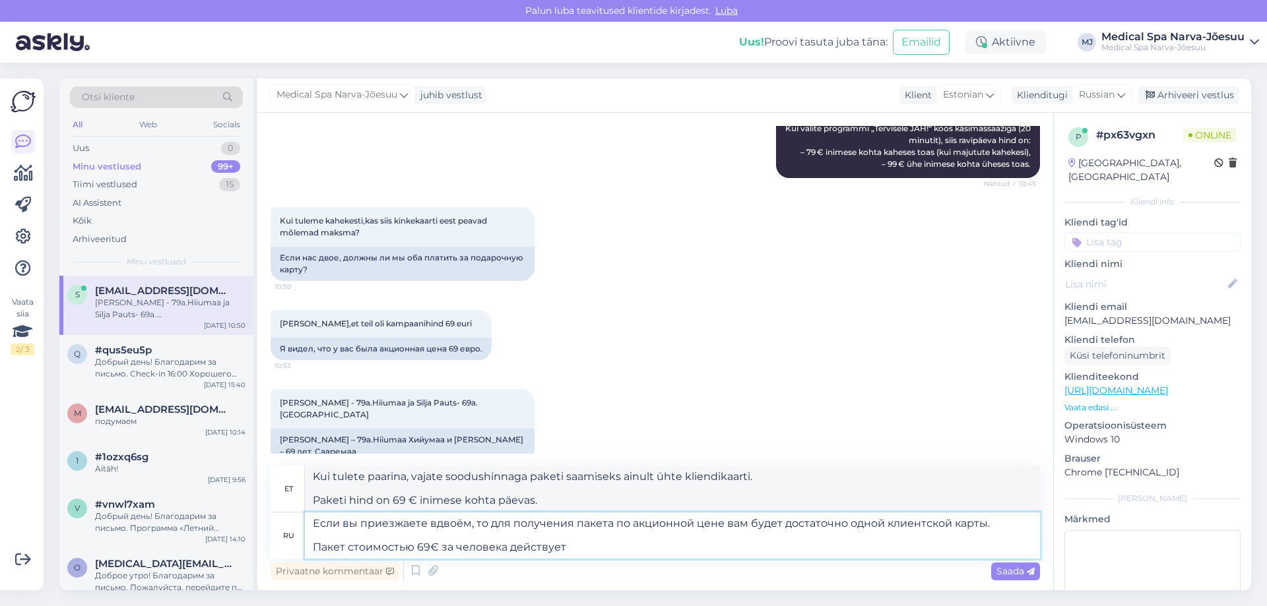
type textarea "Kui tulete paarina, vajate soodushinnaga paketi saamiseks ainult ühte kliendika…"
paste textarea "действует при замене классического ручного массажа (20 мин) на массаж на водяно…"
type textarea "Если вы приезжаете вдвоём, то для получения пакета по акционной цене вам будет …"
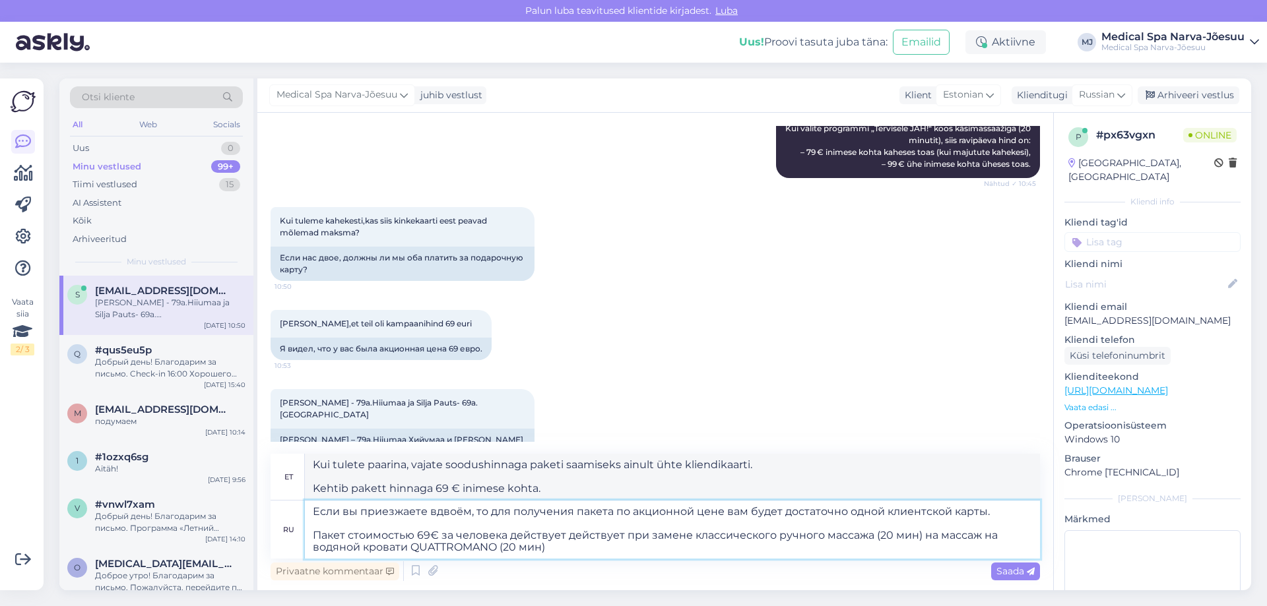
type textarea "Kui tulete paarina, vajate soodushinnaga paketi saamiseks [PERSON_NAME] kliendi…"
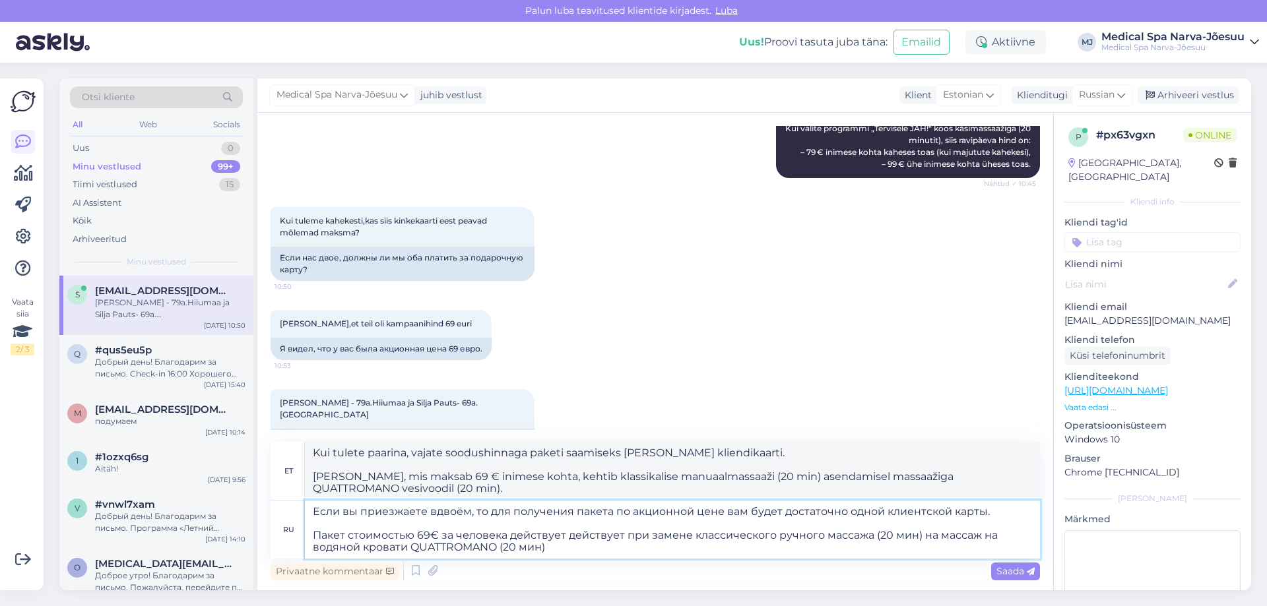
drag, startPoint x: 565, startPoint y: 533, endPoint x: 622, endPoint y: 536, distance: 57.5
click at [622, 536] on textarea "Если вы приезжаете вдвоём, то для получения пакета по акционной цене вам будет …" at bounding box center [672, 530] width 735 height 58
type textarea "Если вы приезжаете вдвоём, то для получения пакета по акционной цене вам будет …"
type textarea "Kui tulete paarina, vajate soodushinnaga paketi saamiseks [PERSON_NAME] kliendi…"
click at [503, 548] on textarea "Если вы приезжаете вдвоём, то для получения пакета по акционной цене вам будет …" at bounding box center [672, 530] width 735 height 58
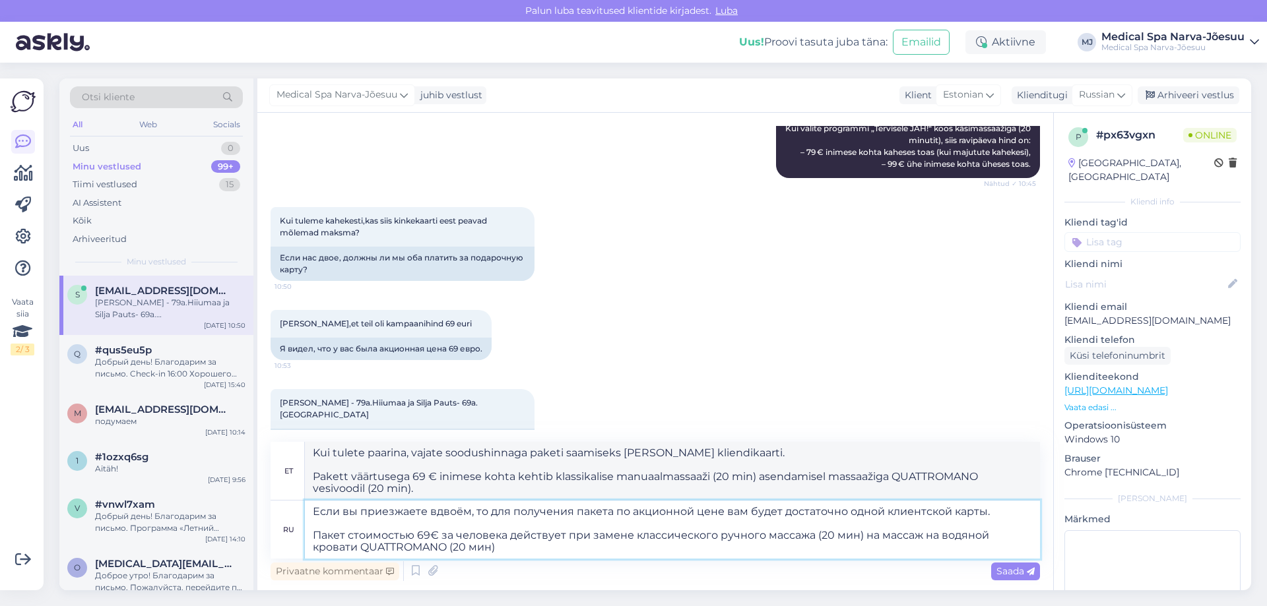
type textarea "Если вы приезжаете вдвоём, то для получения пакета по акционной цене вам будет …"
type textarea "Kui tulete paarina, vajate soodushinnaga paketi saamiseks [PERSON_NAME] kliendi…"
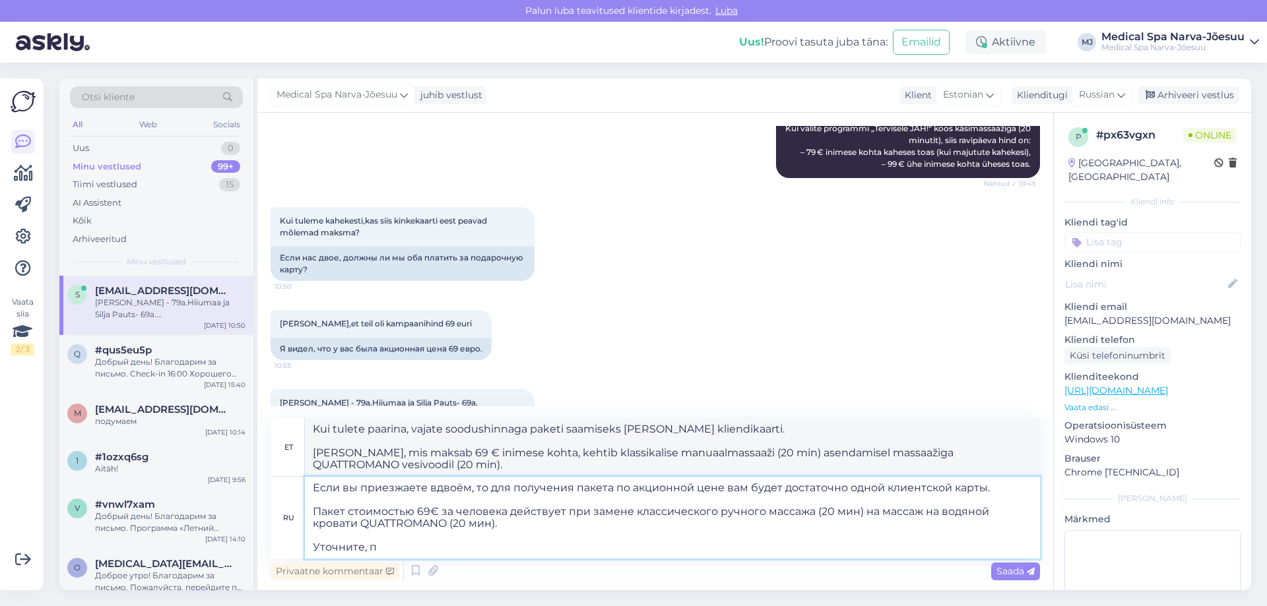
type textarea "Если вы приезжаете вдвоём, то для получения пакета по акционной цене вам будет …"
type textarea "Kui tulete paarina, vajate soodushinnaga paketi saamiseks [PERSON_NAME] kliendi…"
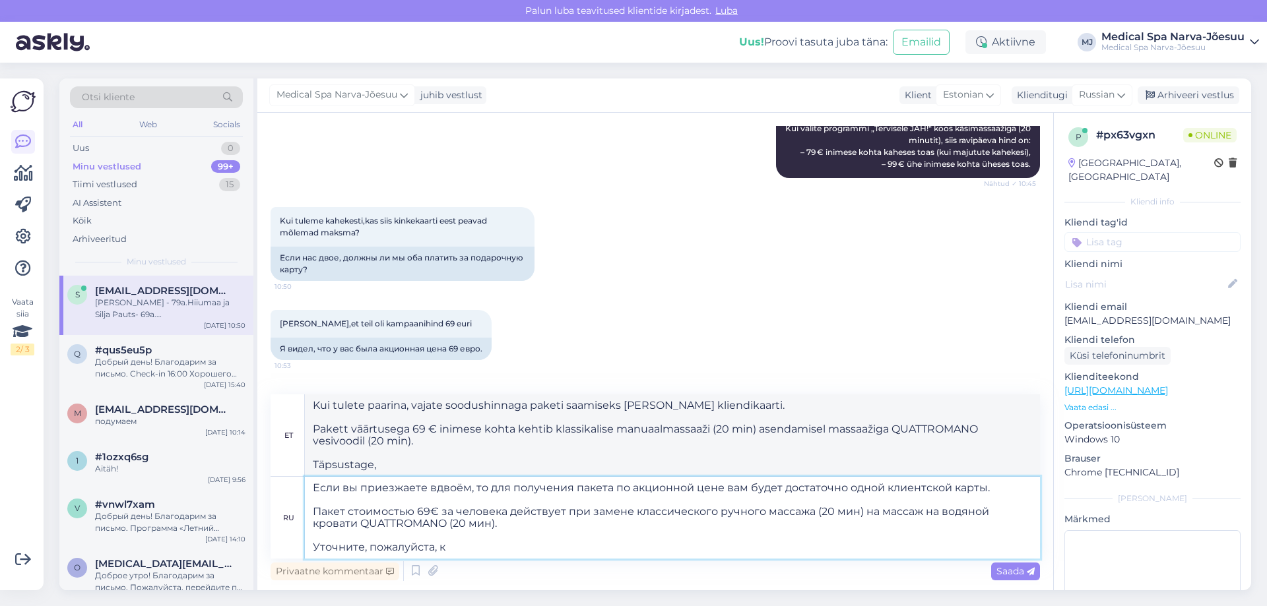
type textarea "Если вы приезжаете вдвоём, то для получения пакета по акционной цене вам будет …"
type textarea "Kui tulete paarina, vajate soodushinnaga paketi saamiseks [PERSON_NAME] kliendi…"
type textarea "Если вы приезжаете вдвоём, то для получения пакета по акционной цене вам будет …"
type textarea "Kui tulete paarina, vajate soodushinnaga paketi saamiseks ainult ühte kliendika…"
type textarea "Если вы приезжаете вдвоём, то для получения пакета по акционной цене вам будет …"
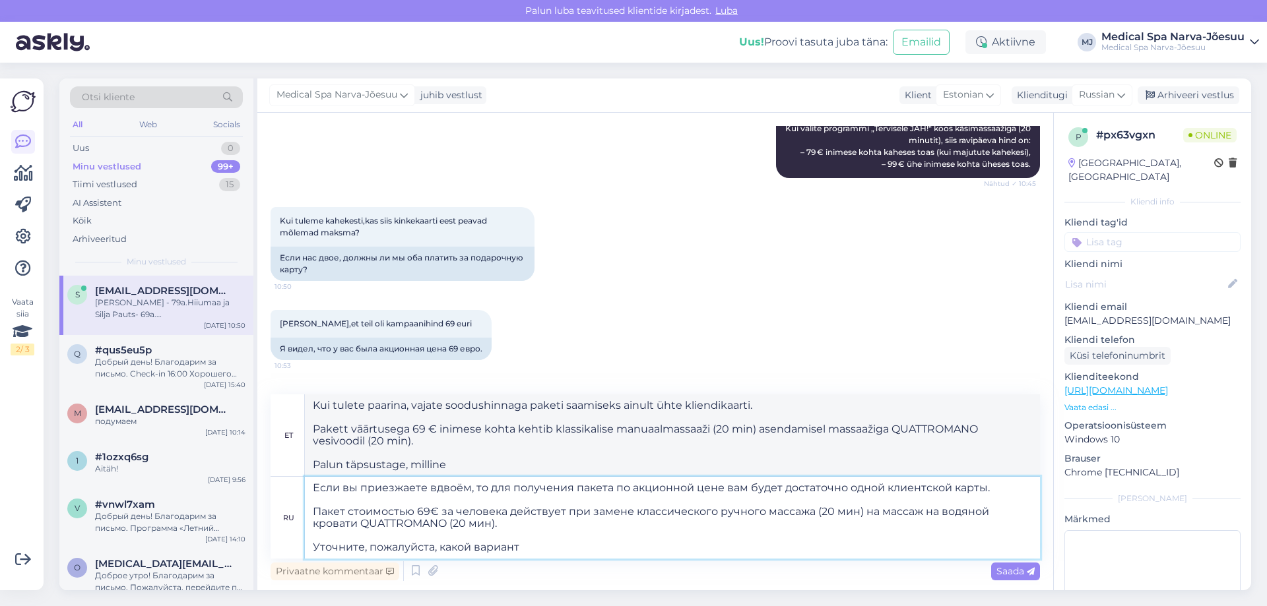
type textarea "Kui tulete paarina, vajate soodushinnaga paketi saamiseks ainult ühte kliendika…"
type textarea "Если вы приезжаете вдвоём, то для получения пакета по акционной цене вам будет …"
type textarea "Kui tulete paarina, vajate soodushinnaga paketi saamiseks [PERSON_NAME] kliendi…"
type textarea "Если вы приезжаете вдвоём, то для получения пакета по акционной цене вам будет …"
type textarea "Kui tulete paarina, vajate soodushinnaga paketi saamiseks ainult ühte kliendika…"
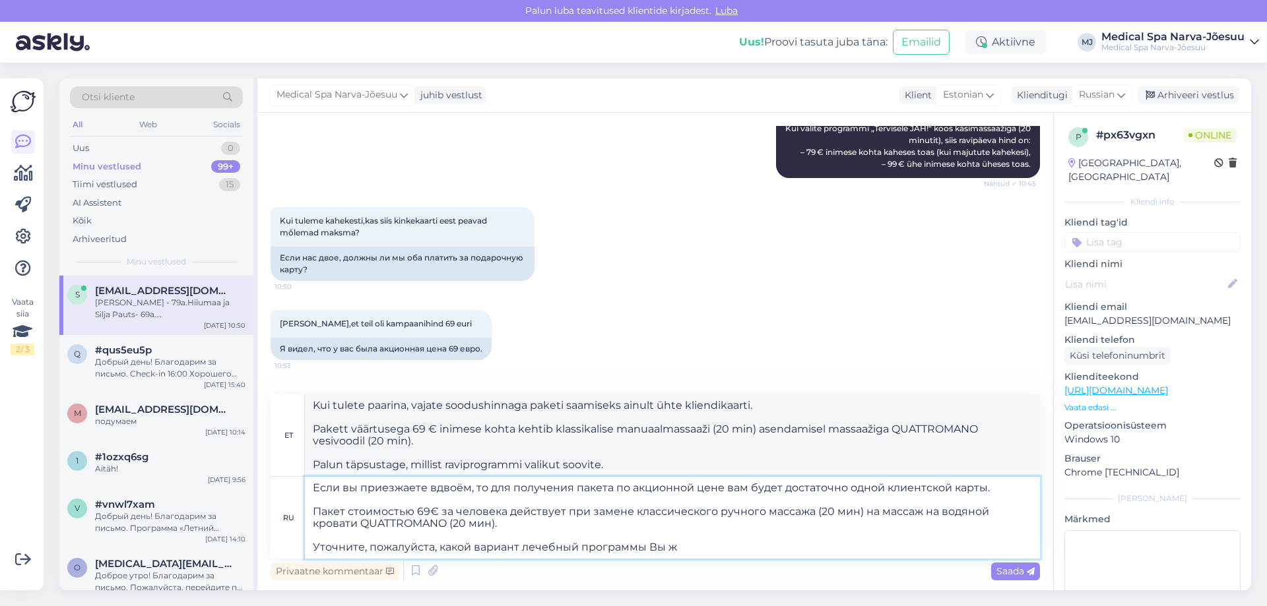
type textarea "Если вы приезжаете вдвоём, то для получения пакета по акционной цене вам будет …"
type textarea "Kui tulete paarina, vajate soodushinnaga paketi saamiseks [PERSON_NAME] kliendi…"
drag, startPoint x: 577, startPoint y: 546, endPoint x: 565, endPoint y: 550, distance: 12.5
click at [565, 550] on textarea "Если вы приезжаете вдвоём, то для получения пакета по акционной цене вам будет …" at bounding box center [672, 518] width 735 height 82
type textarea "Если вы приезжаете вдвоём, то для получения пакета по акционной цене вам будет …"
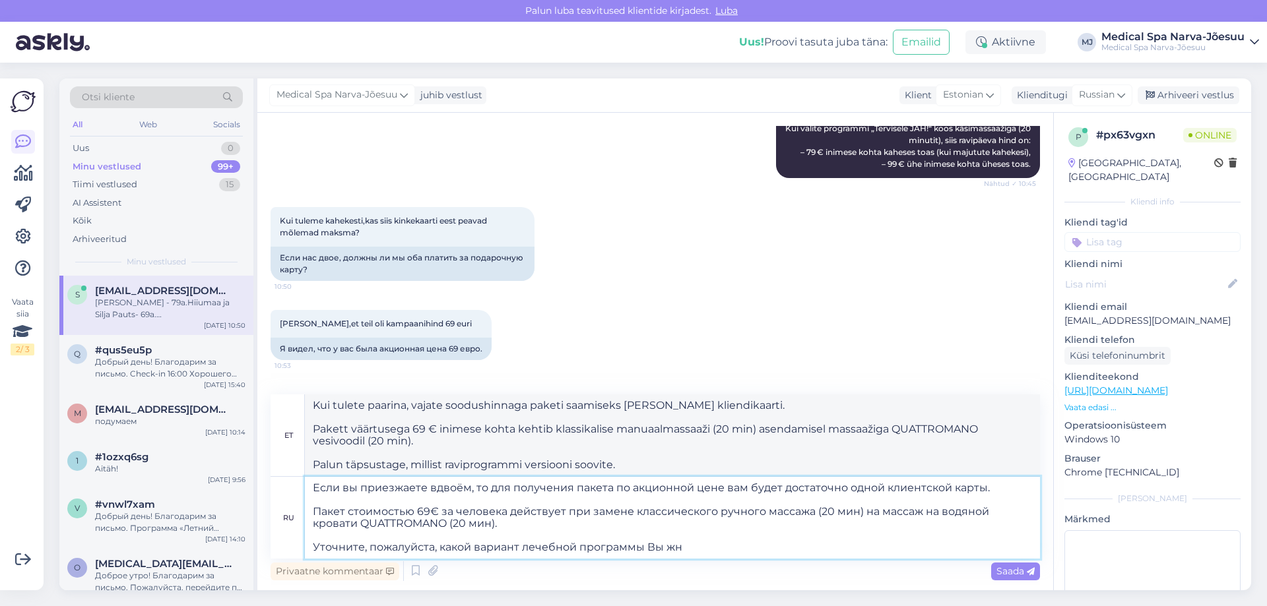
click at [691, 544] on textarea "Если вы приезжаете вдвоём, то для получения пакета по акционной цене вам будет …" at bounding box center [672, 518] width 735 height 82
type textarea "Kui tulete paarina, vajate soodushinnaga paketi saamiseks ainult ühte kliendika…"
type textarea "Если вы приезжаете вдвоём, то для получения пакета по акционной цене вам будет …"
type textarea "Kui tulete paarina, vajate soodushinnaga paketi saamiseks [PERSON_NAME] kliendi…"
type textarea "Если вы приезжаете вдвоём, то для получения пакета по акционной цене вам будет …"
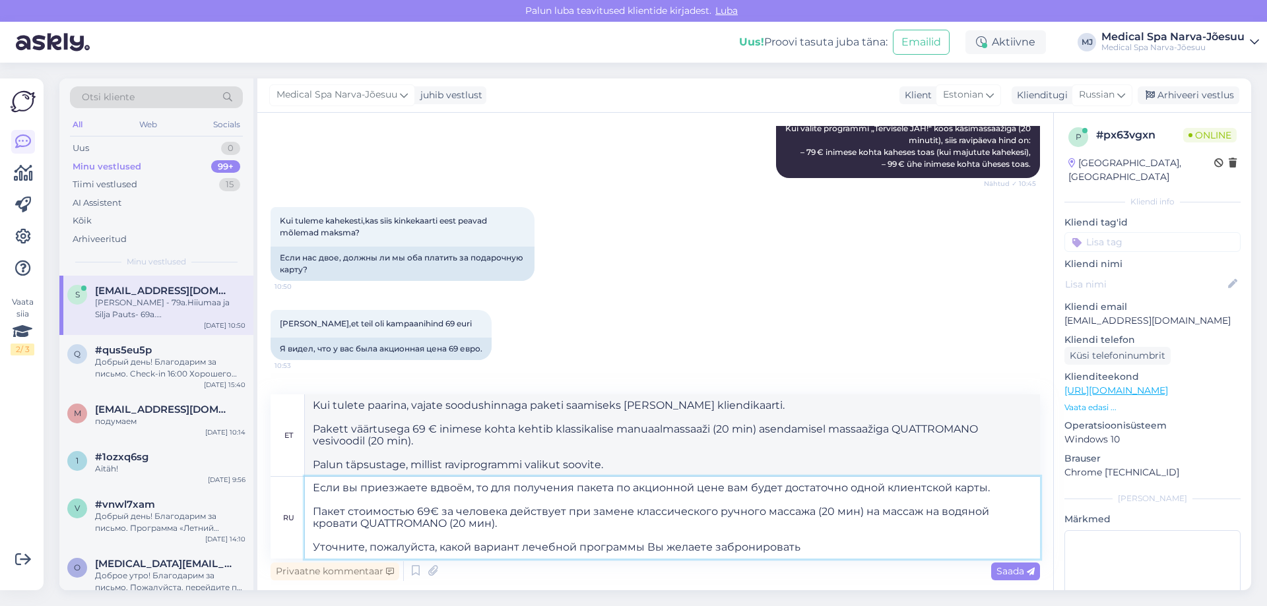
type textarea "Kui tulete paarina, vajate soodushinnaga paketi saamiseks ainult ühte kliendika…"
type textarea "Если вы приезжаете вдвоём, то для получения пакета по акционной цене вам будет …"
type textarea "Kui tulete paarina, vajate soodushinnaga paketi saamiseks ainult ühte kliendika…"
type textarea "Если вы приезжаете вдвоём, то для получения пакета по акционной цене вам будет …"
click at [1020, 571] on span "Saada" at bounding box center [1015, 571] width 38 height 12
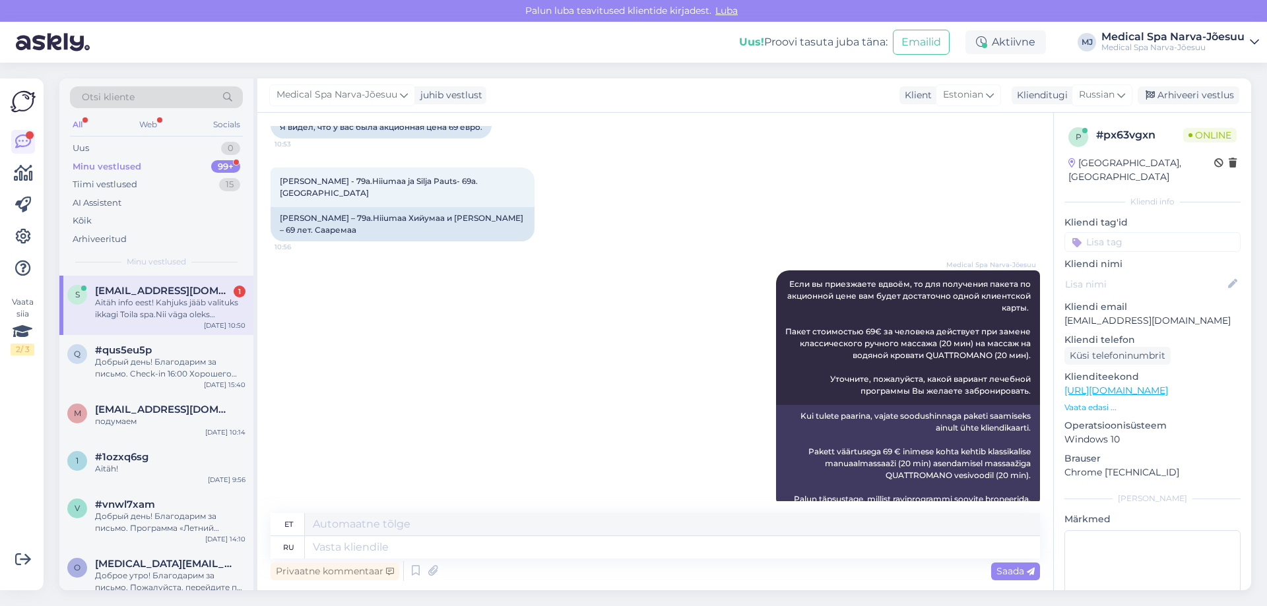
scroll to position [754, 0]
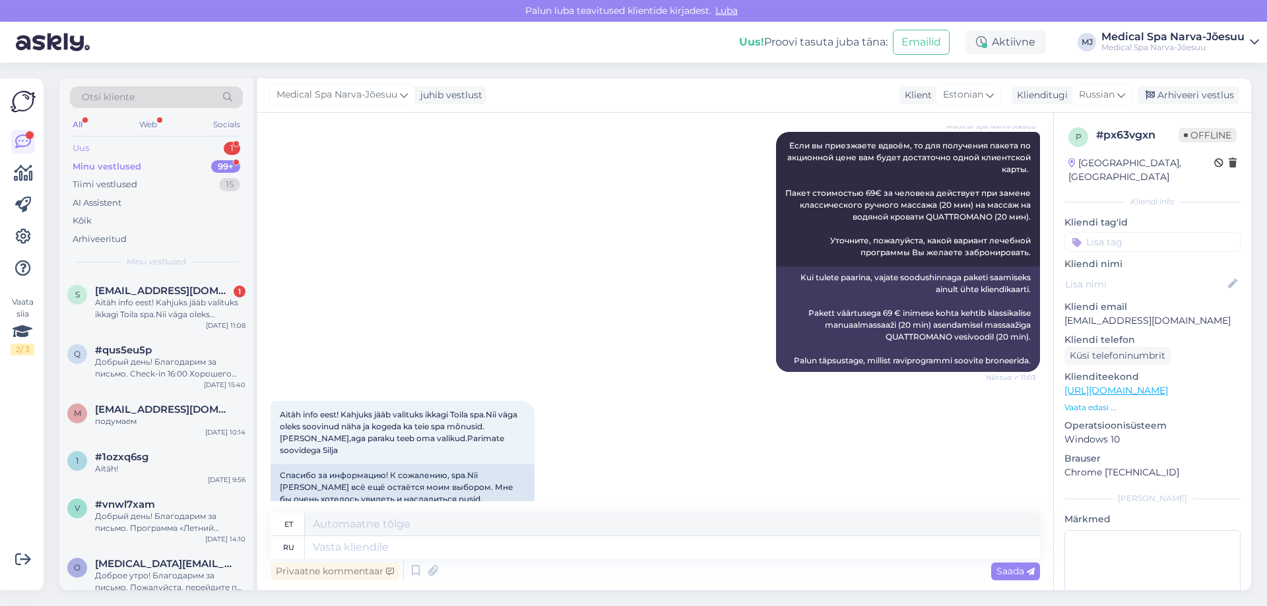
click at [168, 149] on div "Uus 1" at bounding box center [156, 148] width 173 height 18
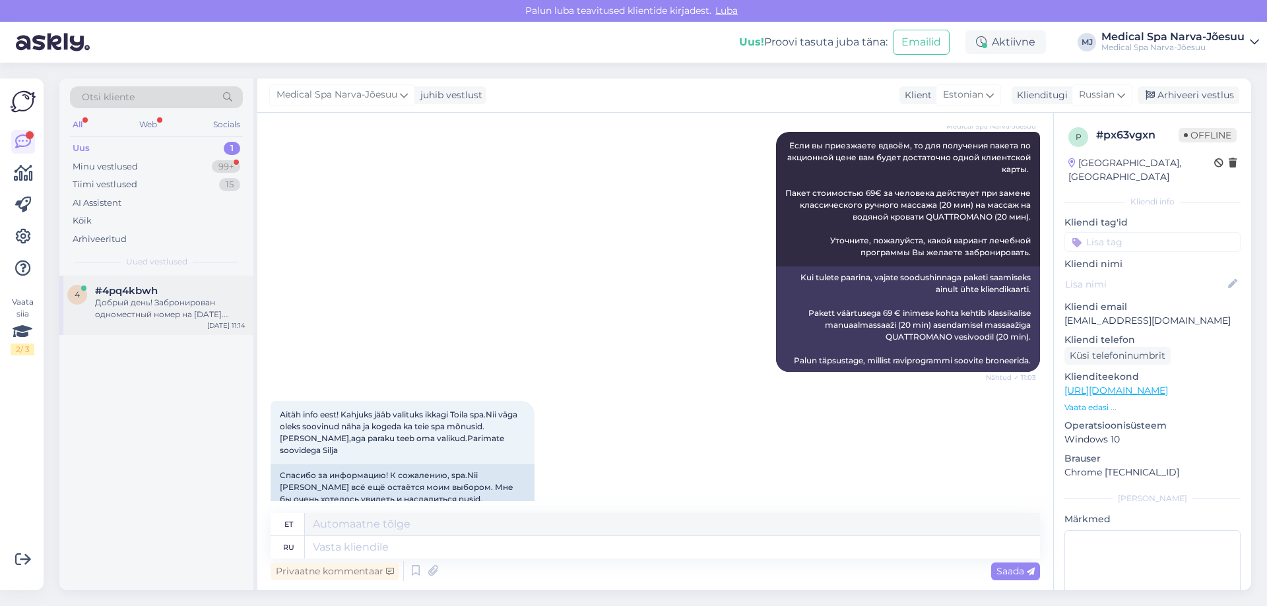
click at [162, 317] on div "Добрый день! Забронирован одноместный номер на [DATE]. Интересует, есть ли в но…" at bounding box center [170, 309] width 150 height 24
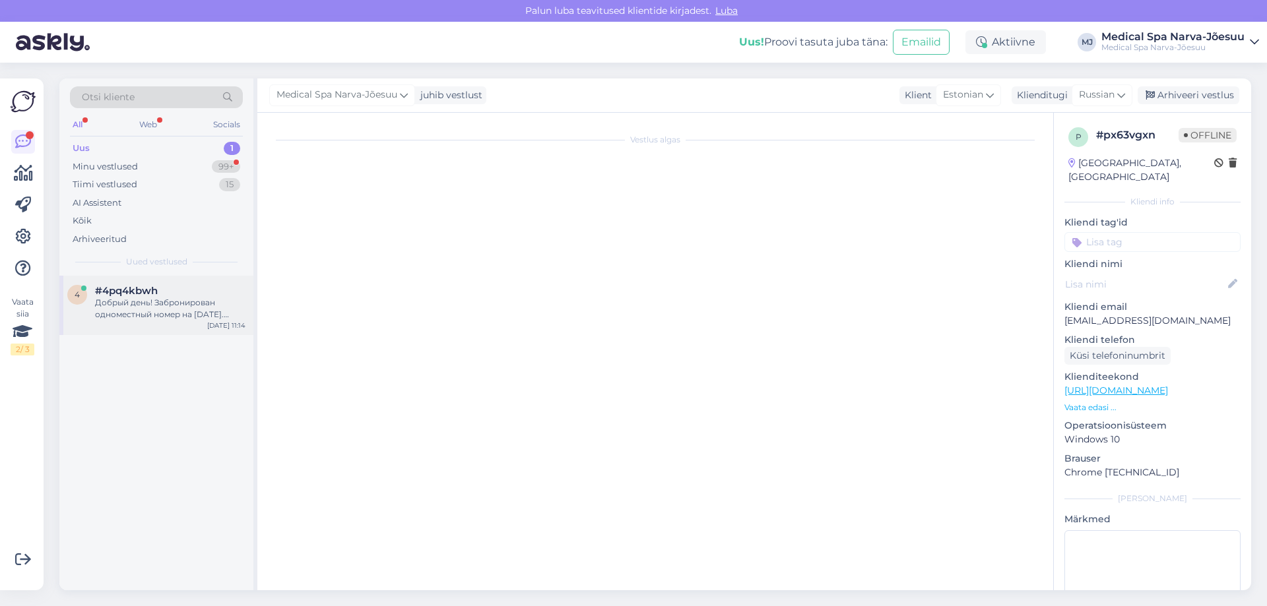
scroll to position [0, 0]
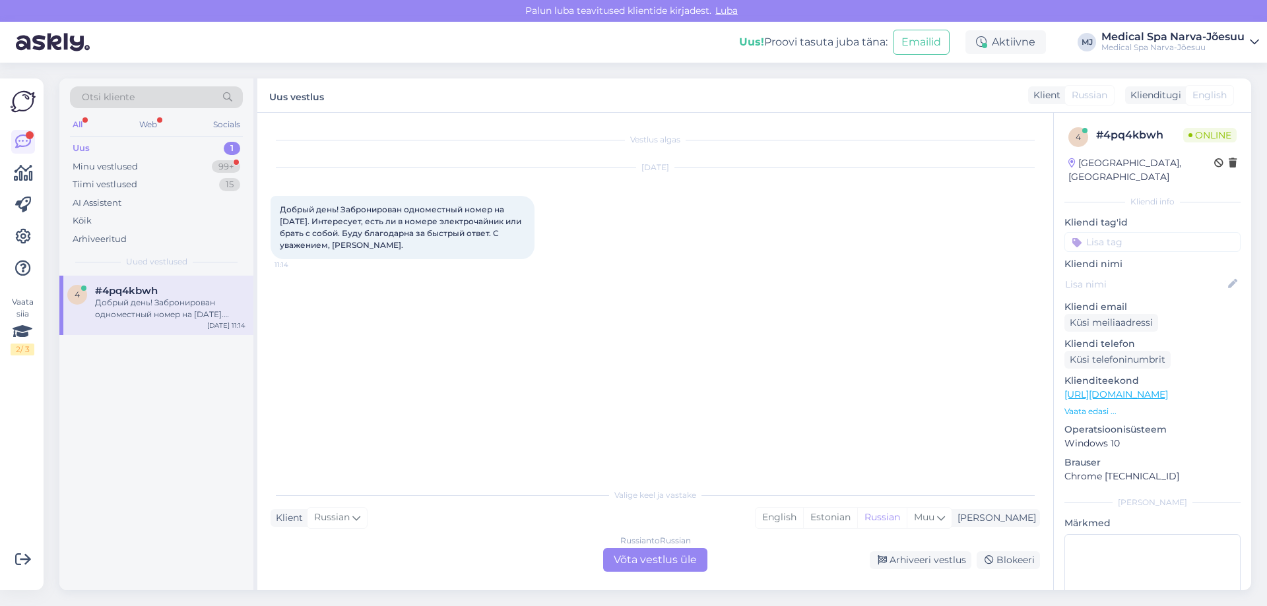
click at [634, 553] on div "Russian to Russian Võta vestlus üle" at bounding box center [655, 560] width 104 height 24
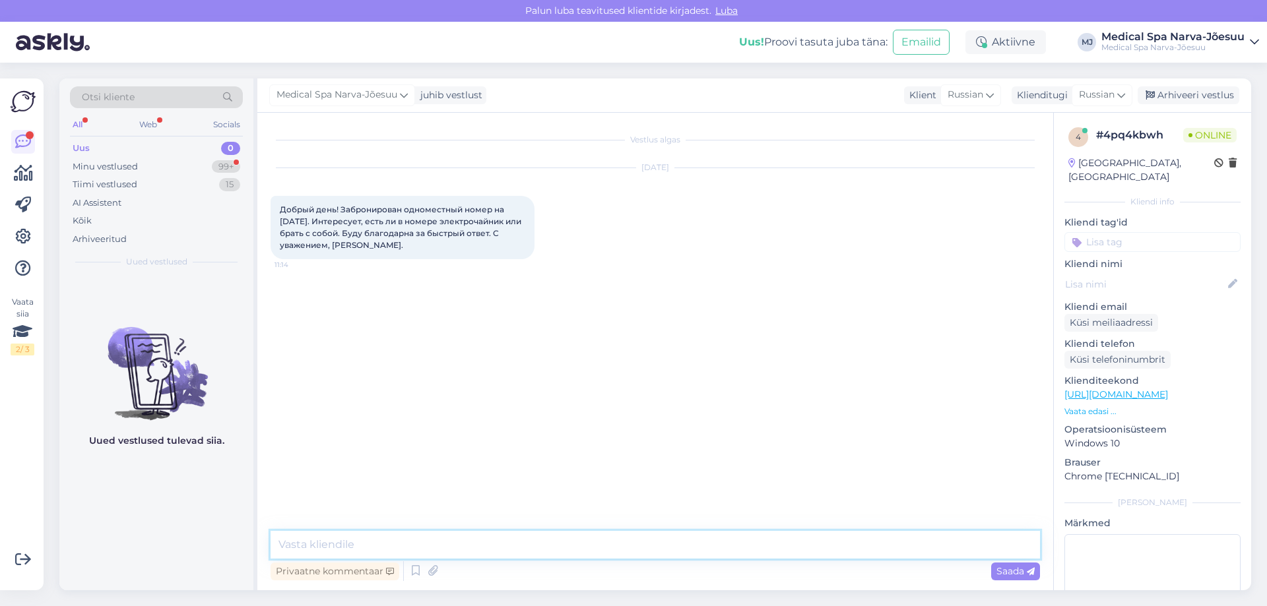
click at [555, 550] on textarea at bounding box center [654, 545] width 769 height 28
